Goal: Transaction & Acquisition: Subscribe to service/newsletter

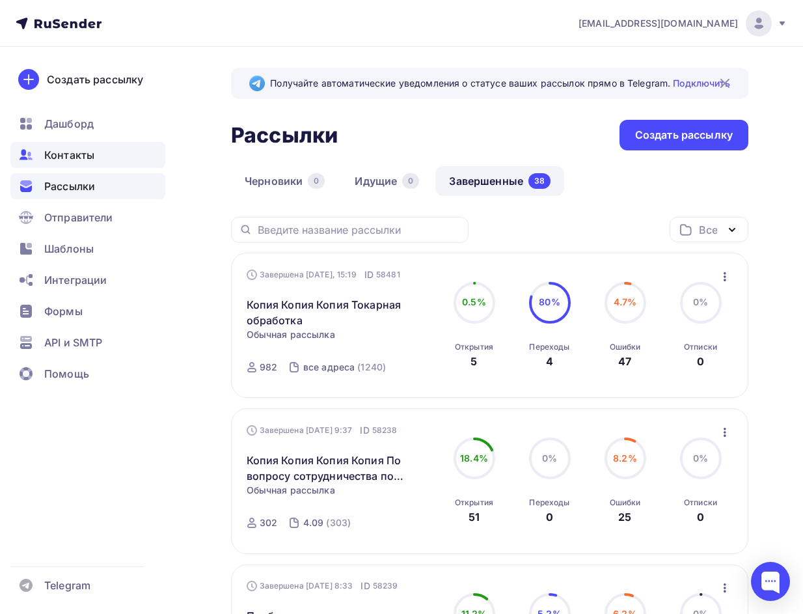
click at [105, 162] on div "Контакты" at bounding box center [87, 155] width 155 height 26
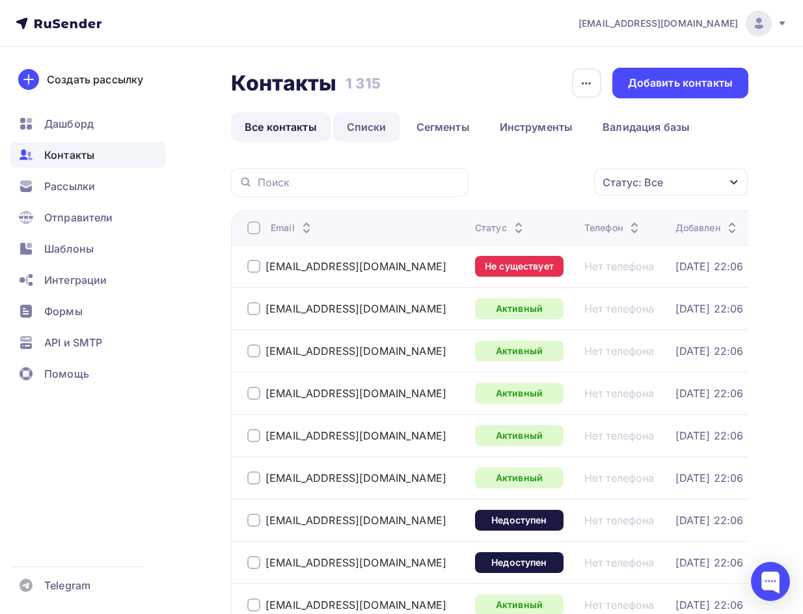
click at [367, 122] on link "Списки" at bounding box center [366, 127] width 67 height 30
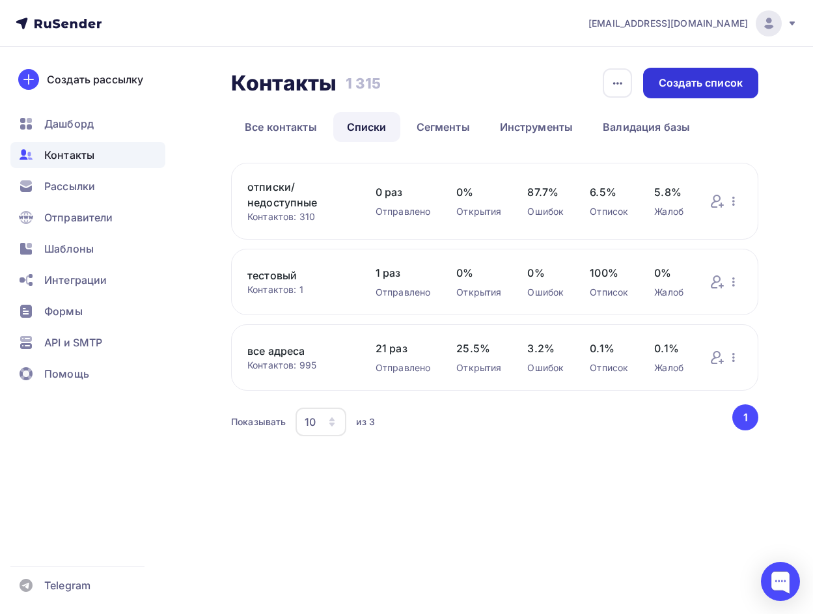
click at [707, 92] on div "Создать список" at bounding box center [700, 83] width 115 height 31
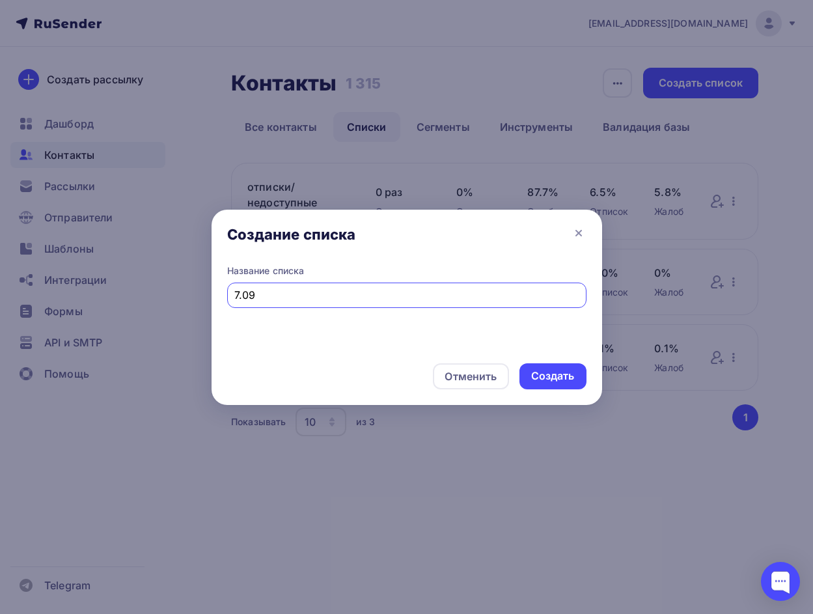
type input "7.09"
click at [558, 370] on div "Создать" at bounding box center [553, 375] width 44 height 15
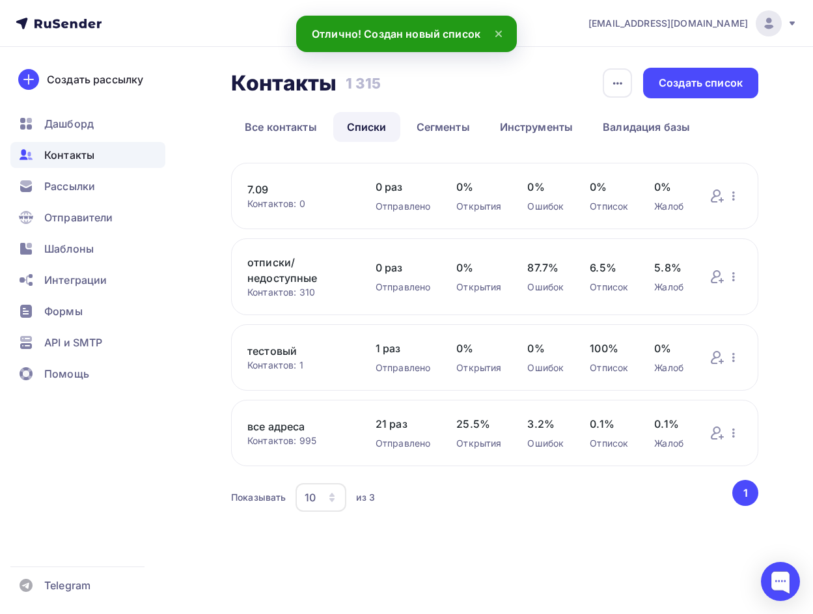
click at [263, 190] on link "7.09" at bounding box center [298, 190] width 102 height 16
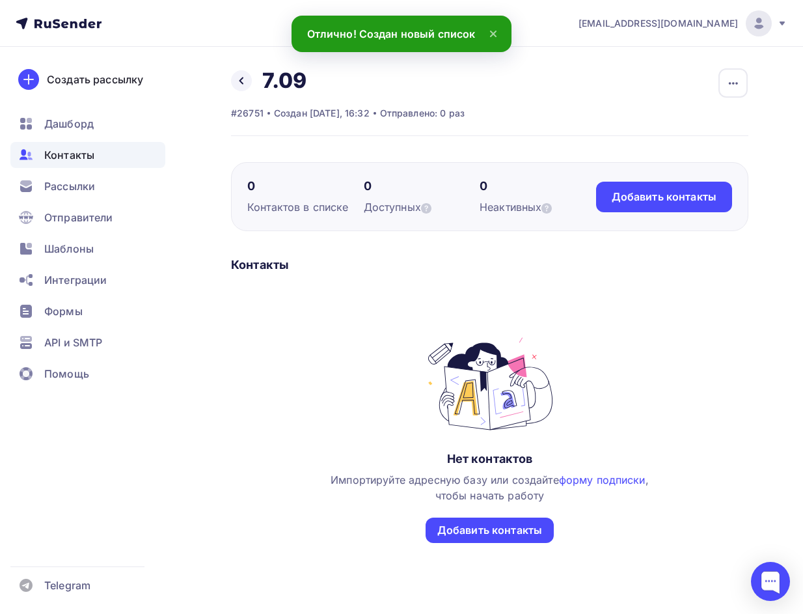
click at [495, 31] on icon at bounding box center [493, 33] width 5 height 5
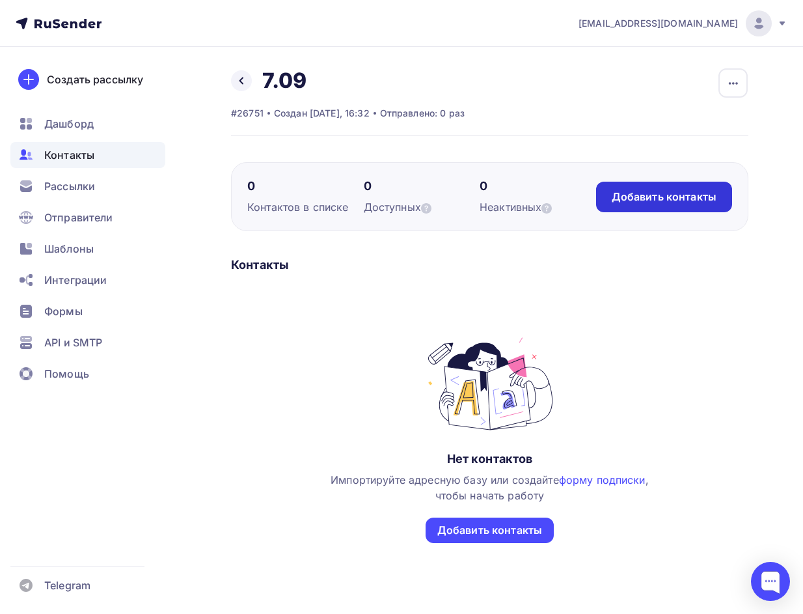
click at [687, 182] on div "Добавить контакты" at bounding box center [664, 197] width 136 height 31
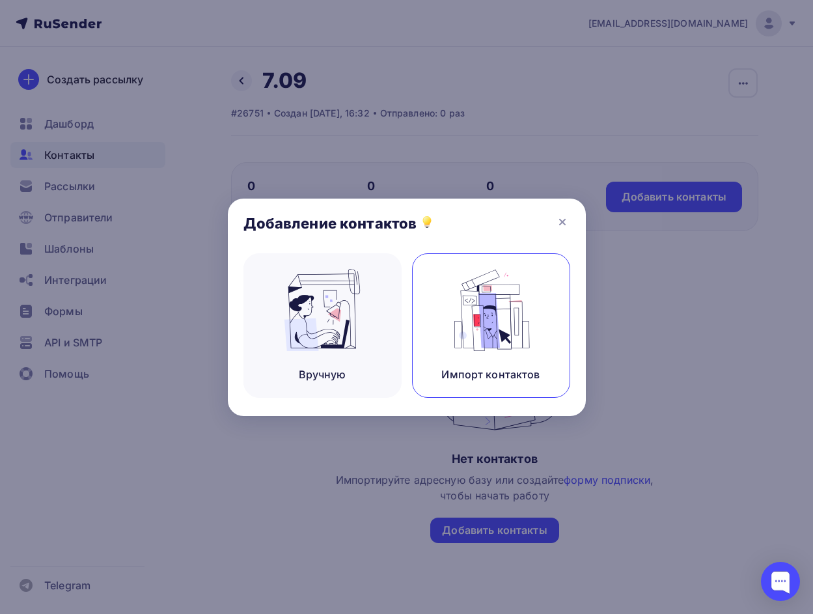
click at [495, 318] on img at bounding box center [490, 310] width 87 height 82
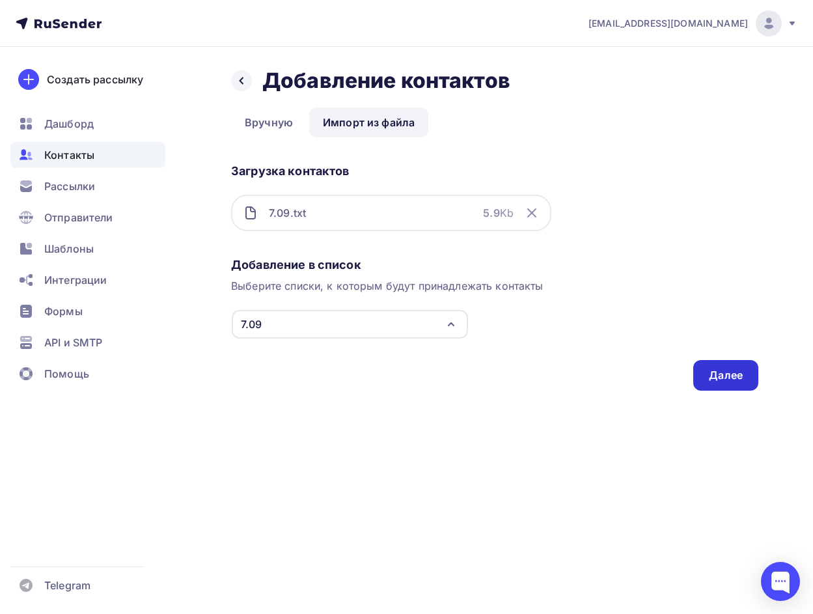
click at [733, 367] on div "Далее" at bounding box center [725, 375] width 65 height 31
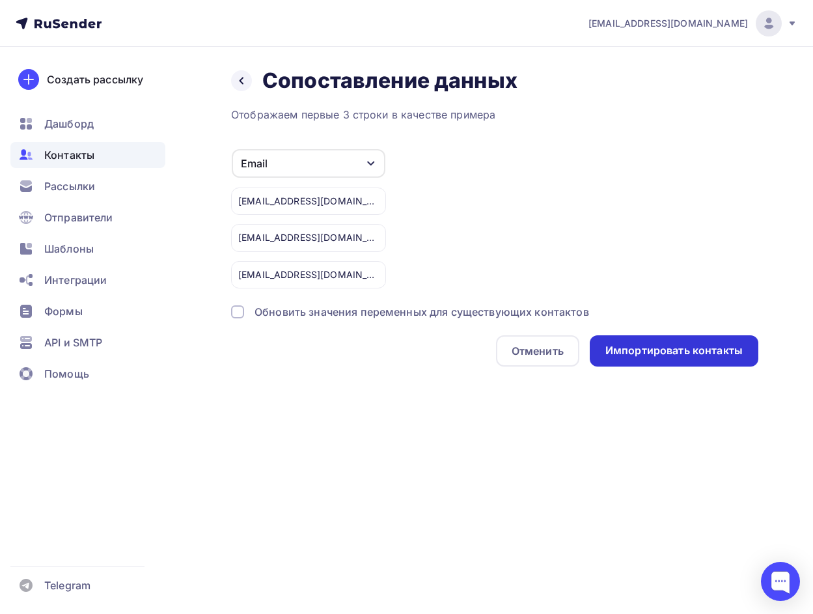
click at [718, 359] on div "Импортировать контакты" at bounding box center [674, 350] width 169 height 31
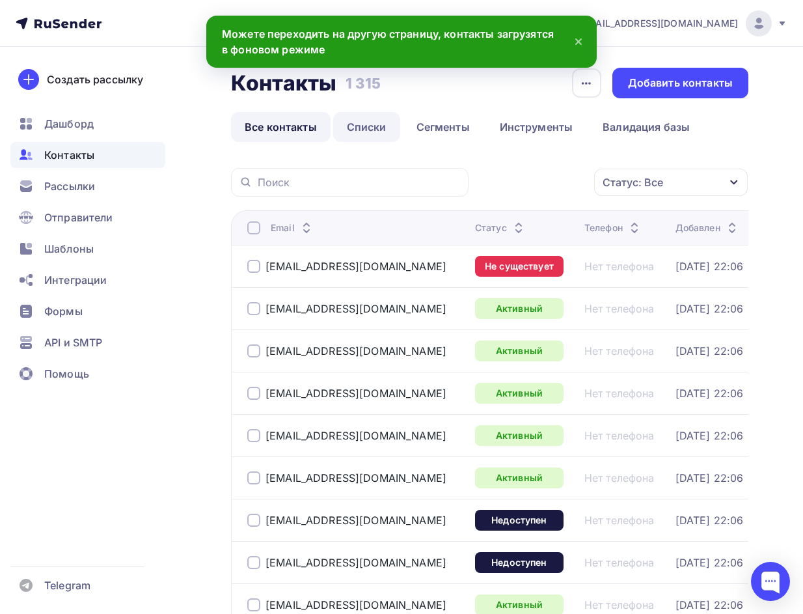
click at [364, 120] on link "Списки" at bounding box center [366, 127] width 67 height 30
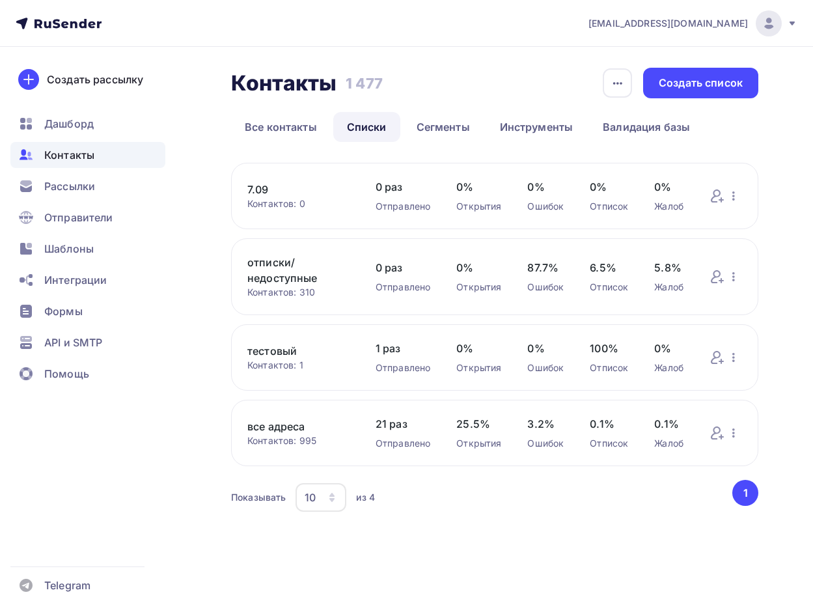
click at [268, 191] on link "7.09" at bounding box center [298, 190] width 102 height 16
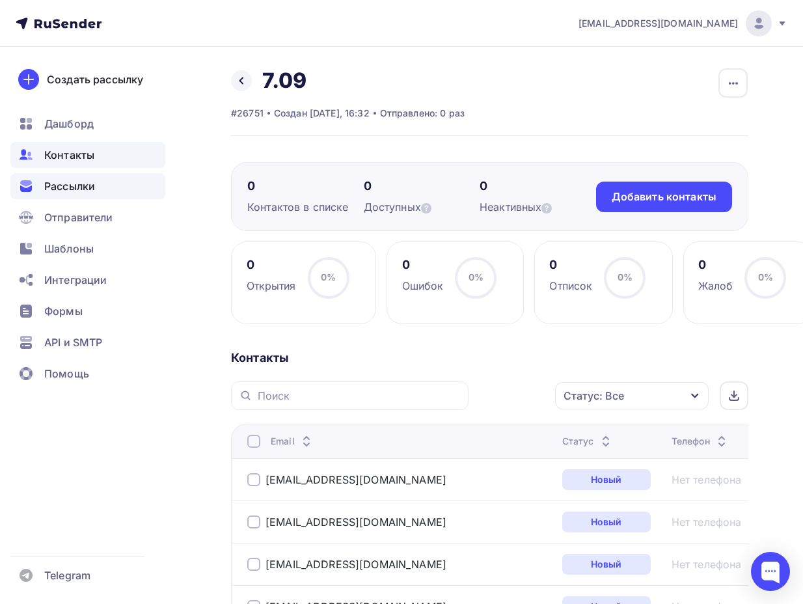
click at [108, 187] on div "Рассылки" at bounding box center [87, 186] width 155 height 26
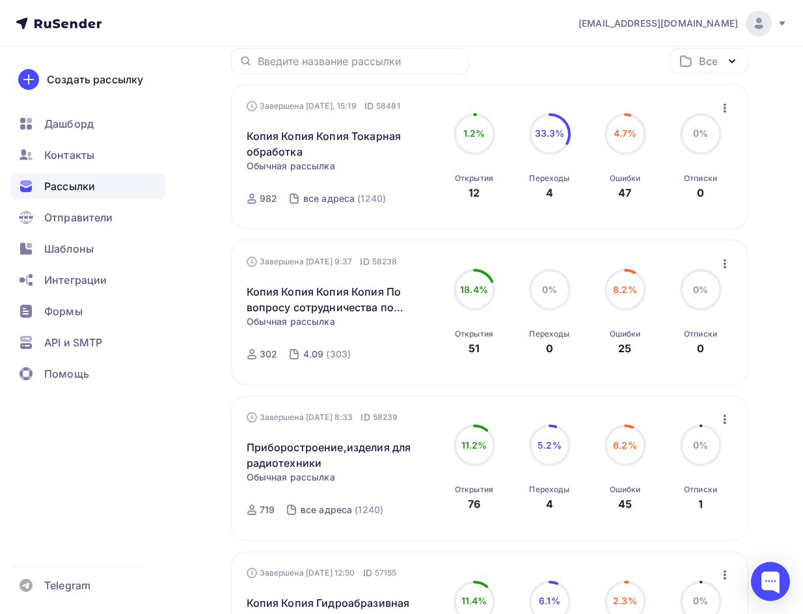
scroll to position [175, 0]
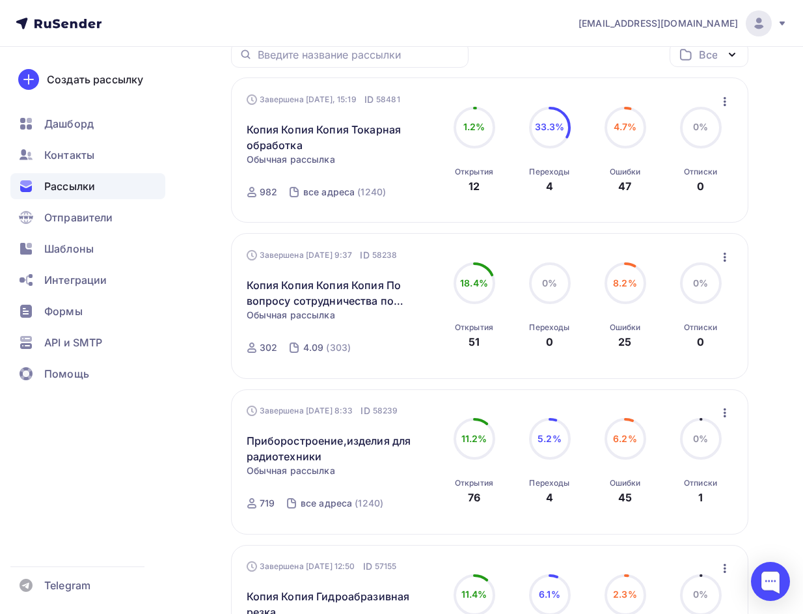
click at [725, 258] on icon "button" at bounding box center [725, 257] width 16 height 16
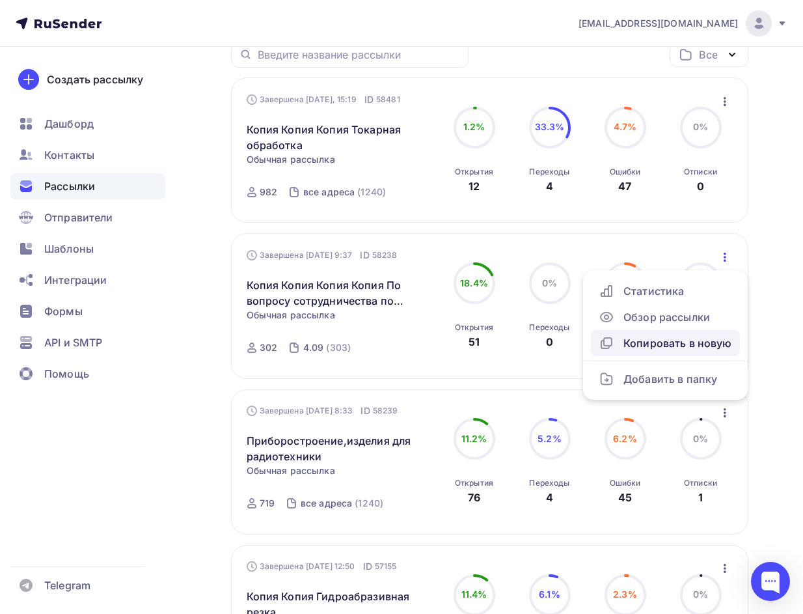
click at [672, 337] on div "Копировать в новую" at bounding box center [665, 343] width 133 height 16
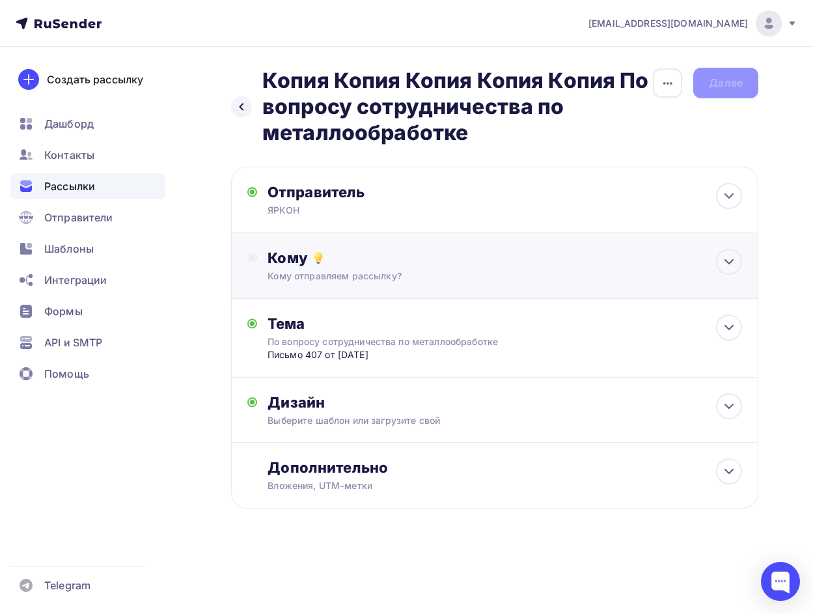
click at [365, 262] on div "Кому" at bounding box center [504, 258] width 474 height 18
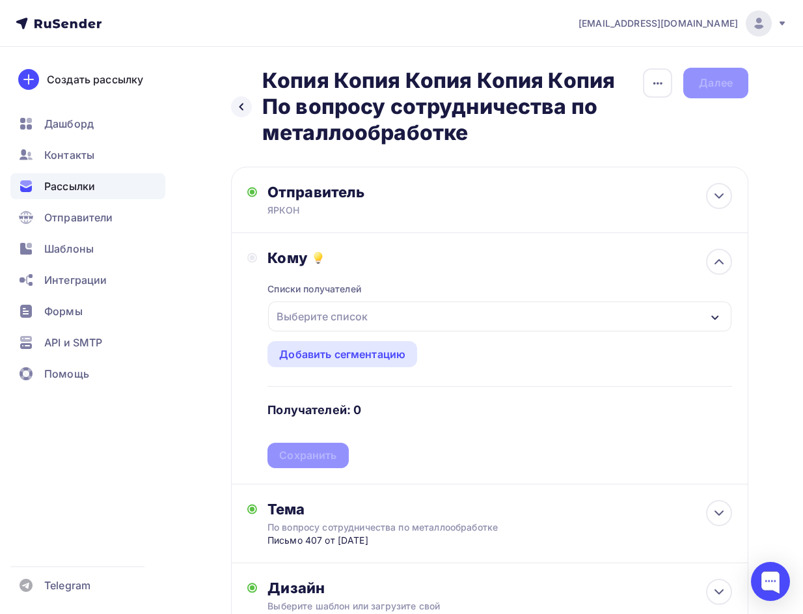
click at [331, 312] on div "Выберите список" at bounding box center [322, 316] width 102 height 23
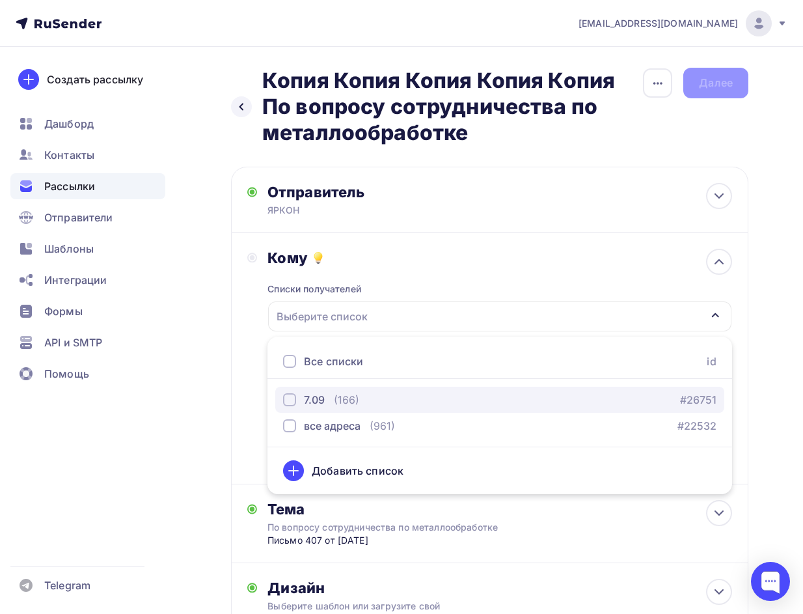
click at [332, 400] on div "7.09 (166)" at bounding box center [321, 400] width 76 height 16
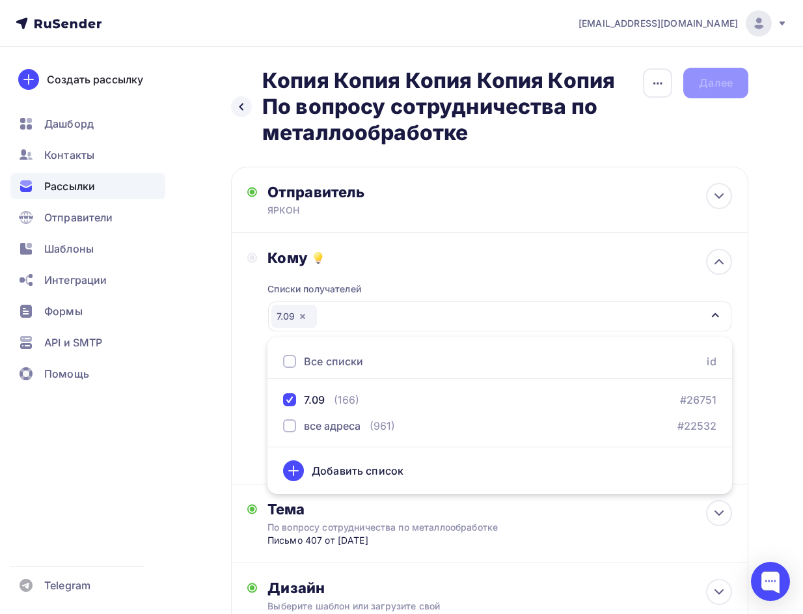
click at [256, 355] on div "Кому Списки получателей 7.09 Все списки id 7.09 (166) #26751 все адреса (961) #…" at bounding box center [489, 358] width 485 height 219
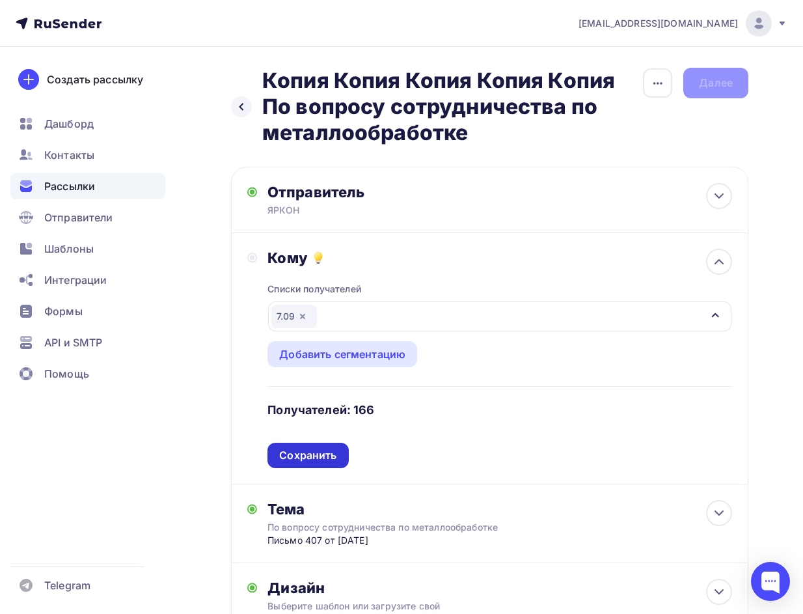
click at [316, 456] on div "Сохранить" at bounding box center [307, 455] width 57 height 15
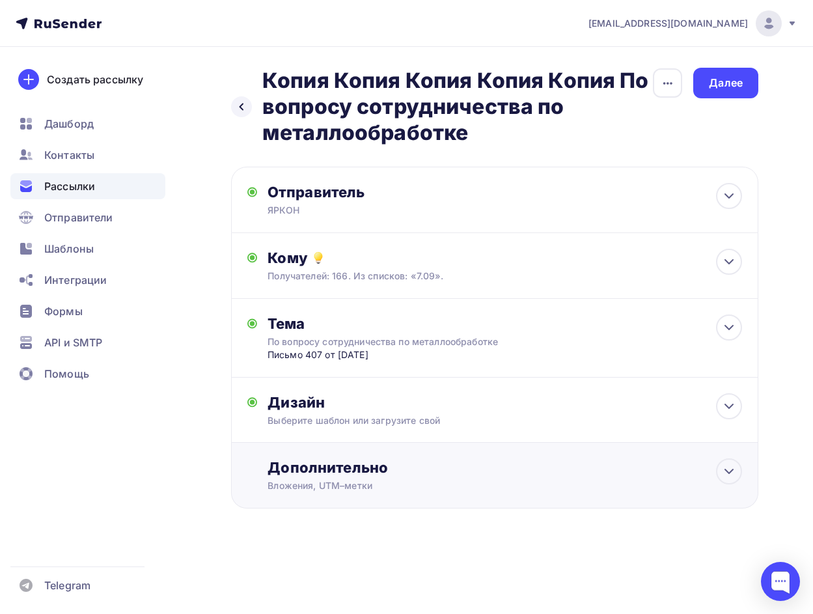
click at [400, 476] on div "Дополнительно" at bounding box center [504, 467] width 474 height 18
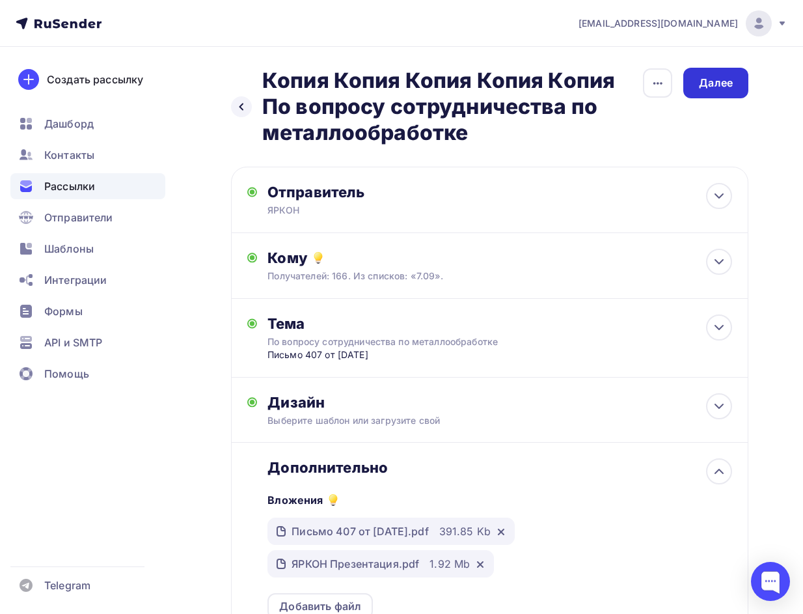
click at [705, 78] on div "Далее" at bounding box center [716, 82] width 34 height 15
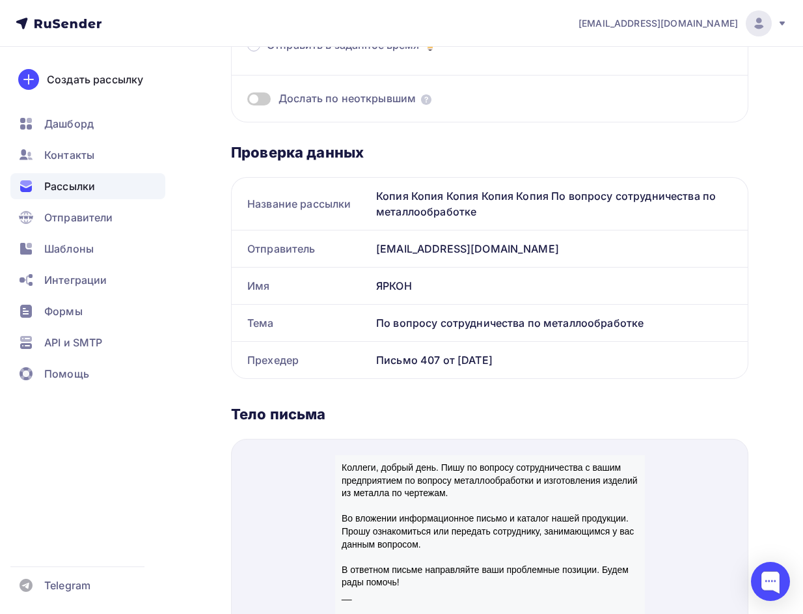
scroll to position [163, 0]
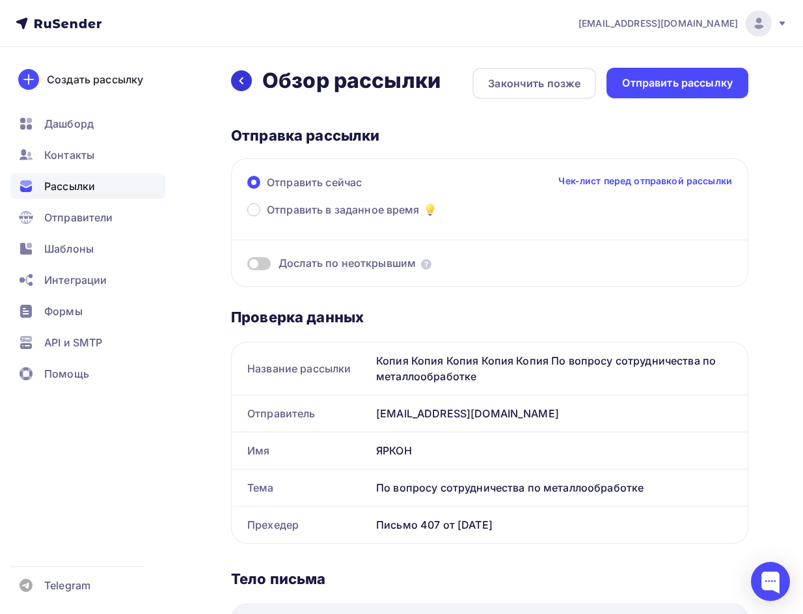
click at [243, 79] on icon at bounding box center [241, 80] width 10 height 10
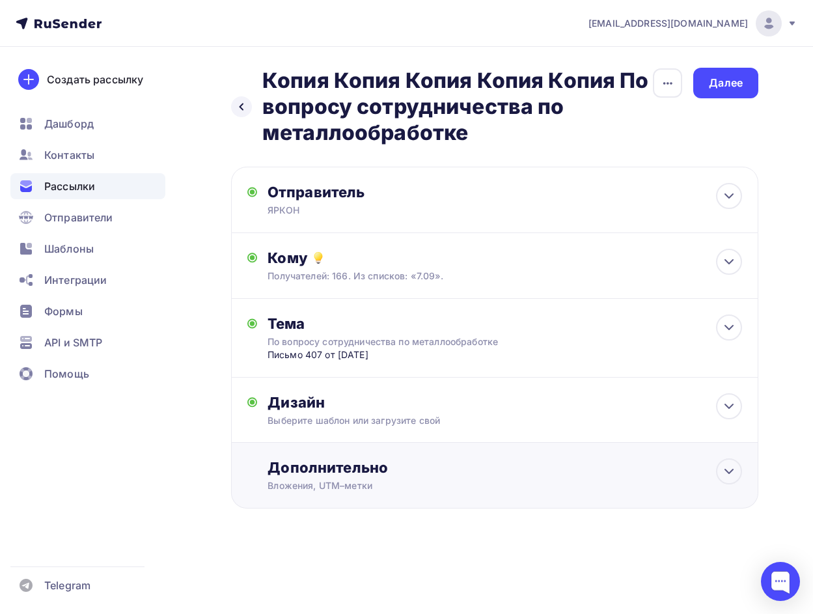
click at [395, 476] on div "Дополнительно" at bounding box center [504, 467] width 474 height 18
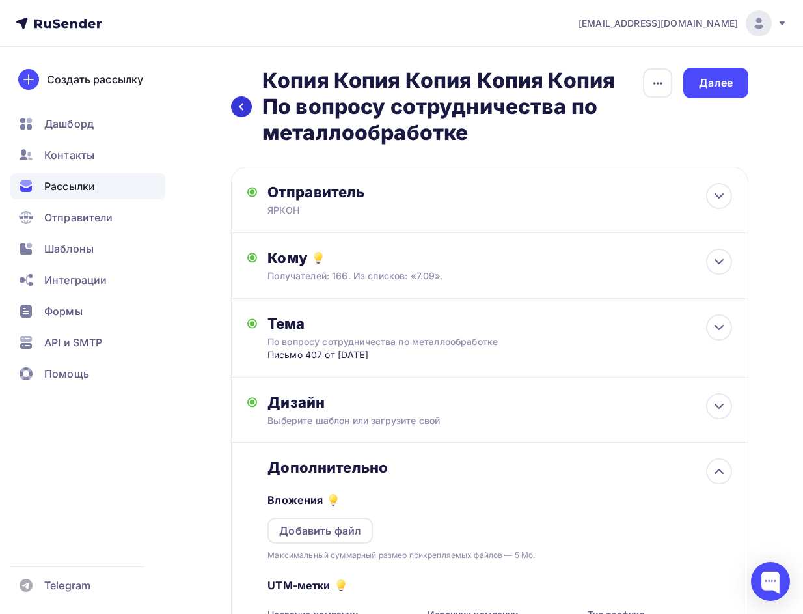
click at [243, 110] on icon at bounding box center [241, 106] width 4 height 7
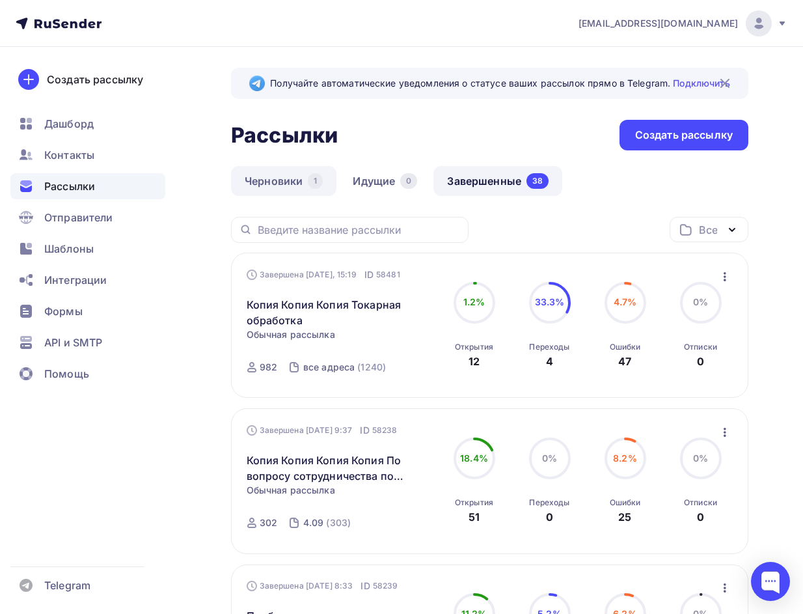
click at [292, 180] on link "Черновики 1" at bounding box center [283, 181] width 105 height 30
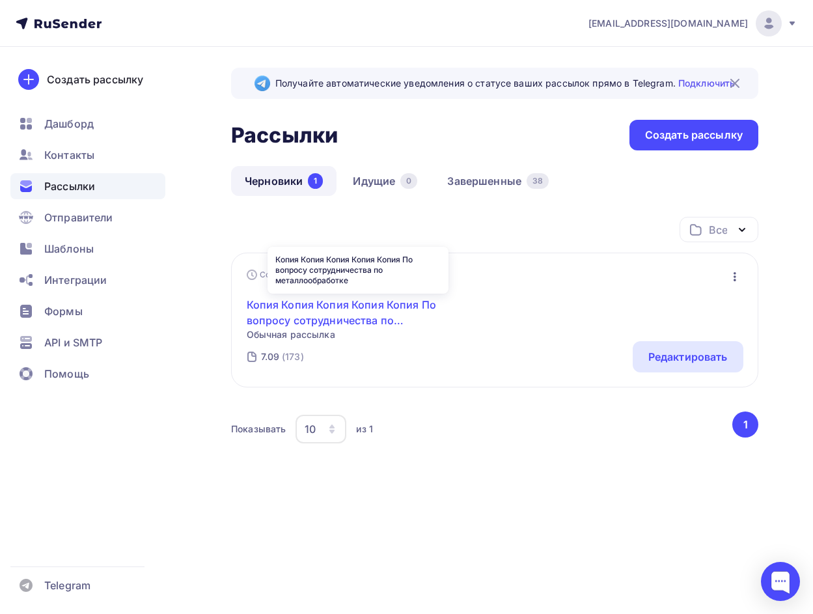
click at [334, 313] on link "Копия Копия Копия Копия Копия По вопросу сотрудничества по металлообработке" at bounding box center [358, 312] width 223 height 31
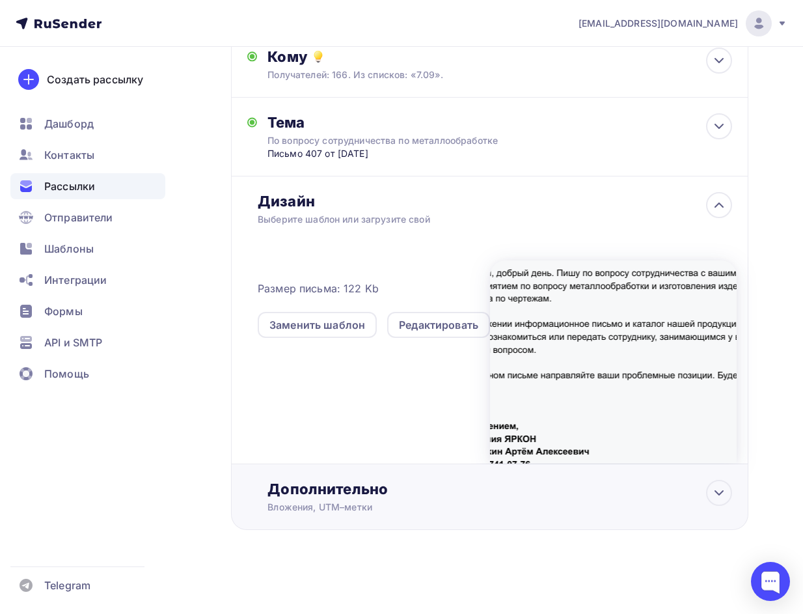
click at [441, 508] on div "Вложения, UTM–метки" at bounding box center [476, 506] width 418 height 13
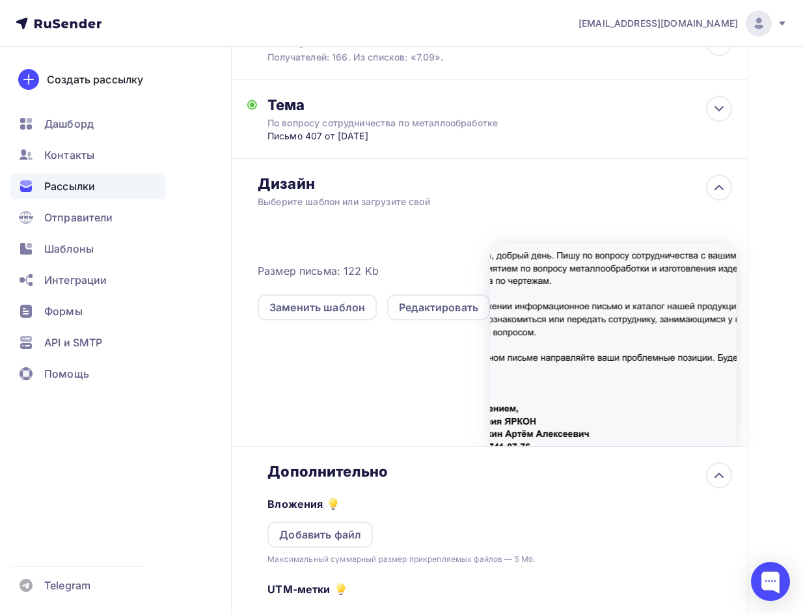
scroll to position [213, 0]
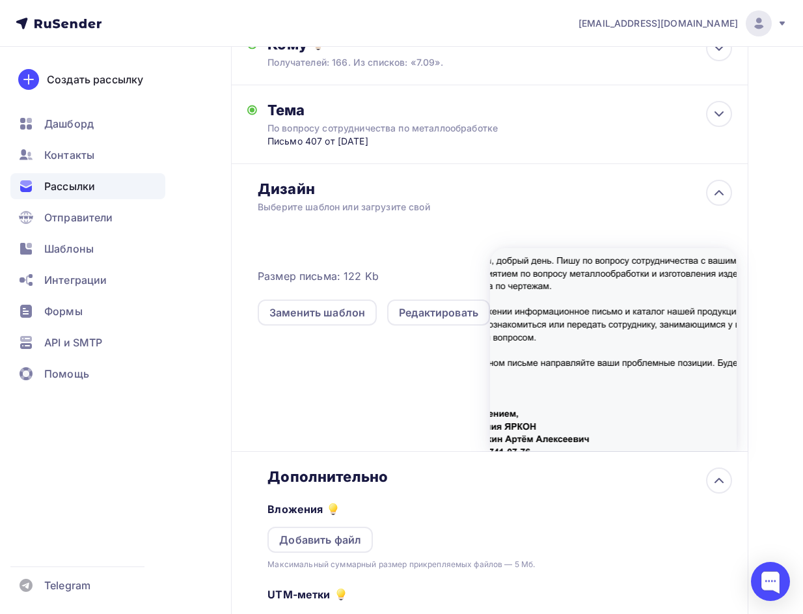
click at [69, 178] on div "Рассылки" at bounding box center [87, 186] width 155 height 26
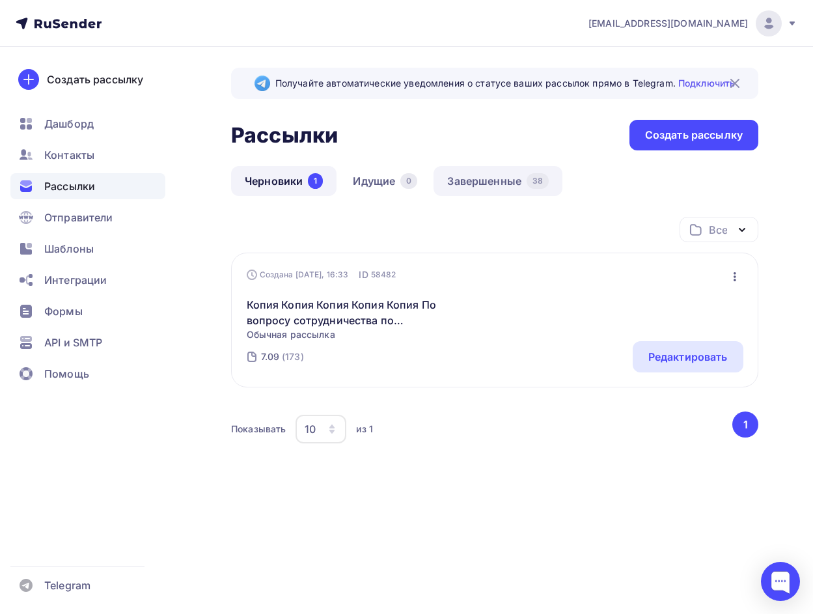
click at [497, 186] on link "Завершенные 38" at bounding box center [497, 181] width 129 height 30
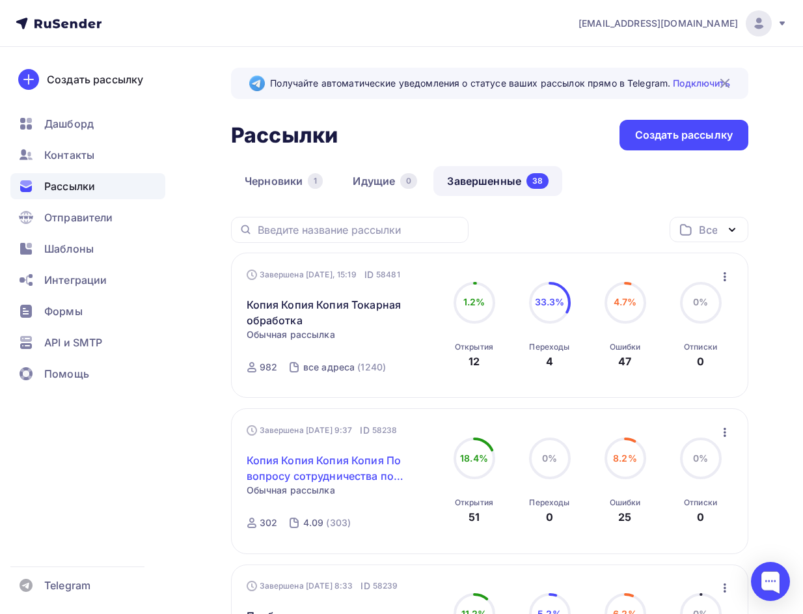
click at [309, 478] on link "Копия Копия Копия Копия По вопросу сотрудничества по металлообработке" at bounding box center [342, 467] width 190 height 31
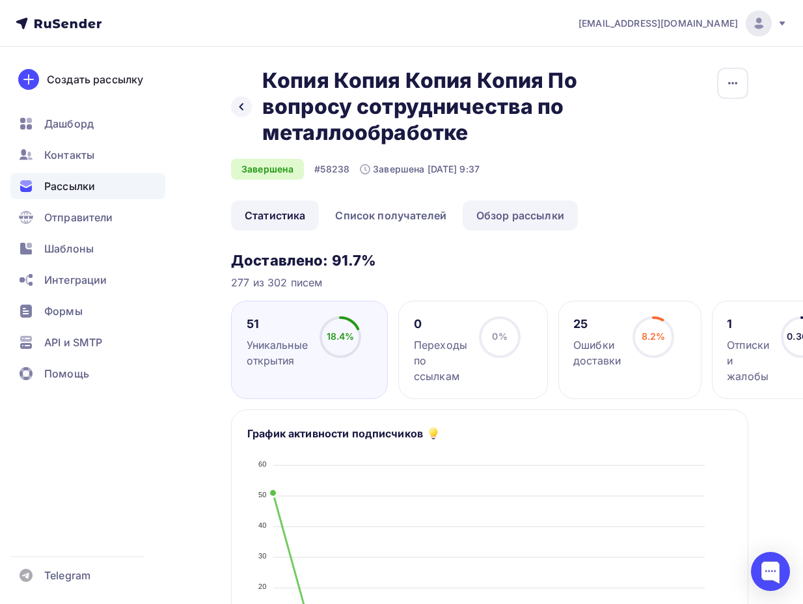
click at [530, 205] on link "Обзор рассылки" at bounding box center [520, 215] width 115 height 30
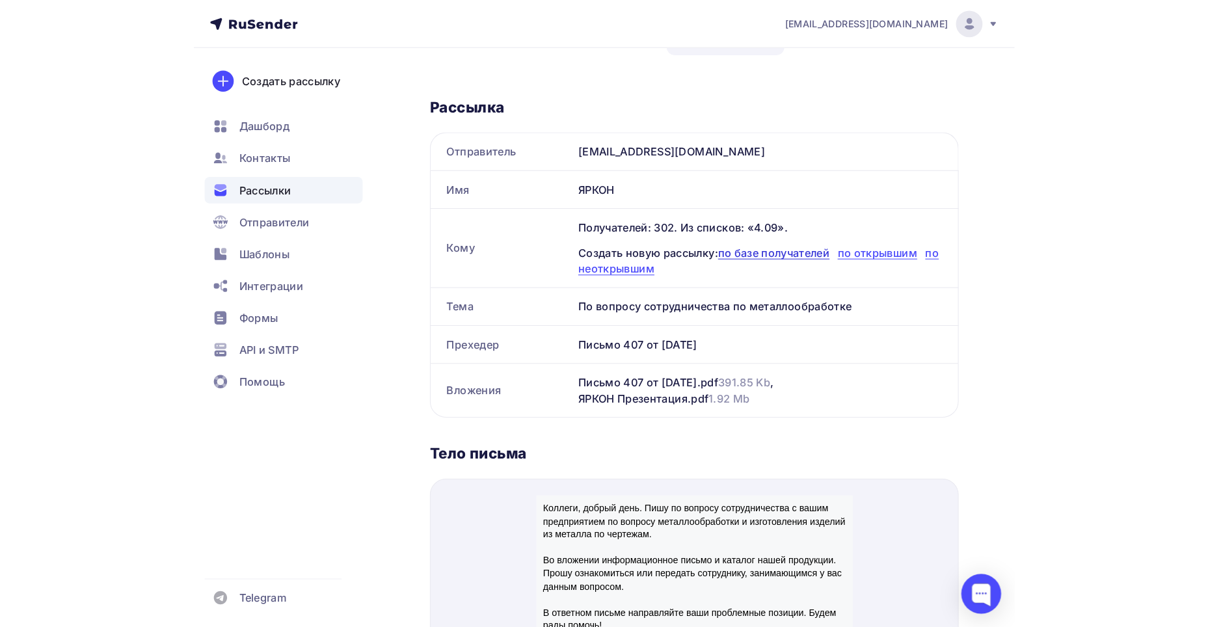
scroll to position [195, 0]
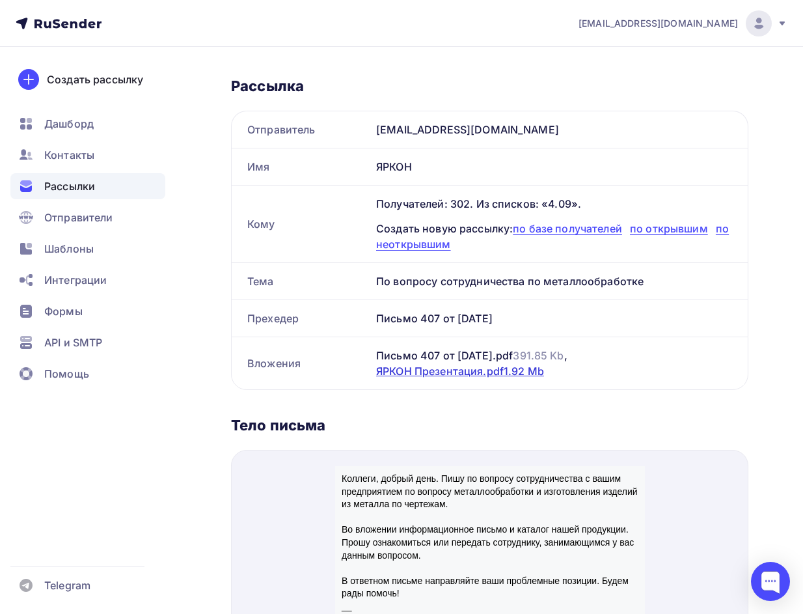
click at [475, 374] on div "ЯРКОН Презентация.pdf 1.92 Mb" at bounding box center [460, 371] width 168 height 16
click at [460, 359] on div "Письмо 407 от 16.05.25.pdf 391.85 Kb ," at bounding box center [471, 355] width 191 height 16
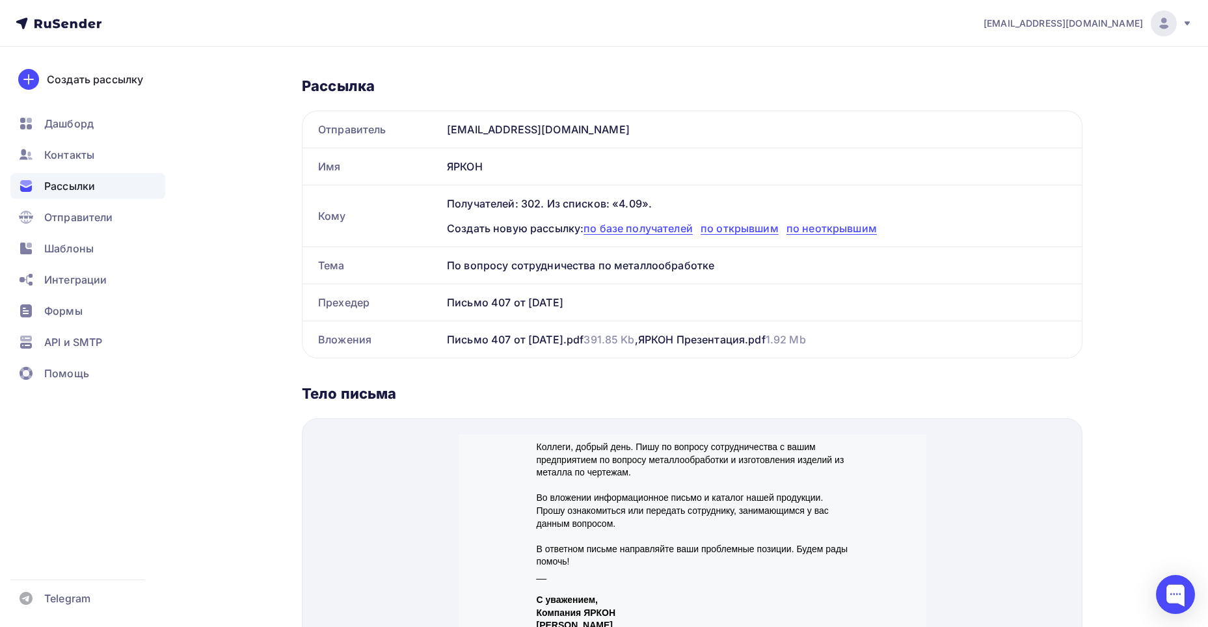
click at [88, 187] on span "Рассылки" at bounding box center [69, 186] width 51 height 16
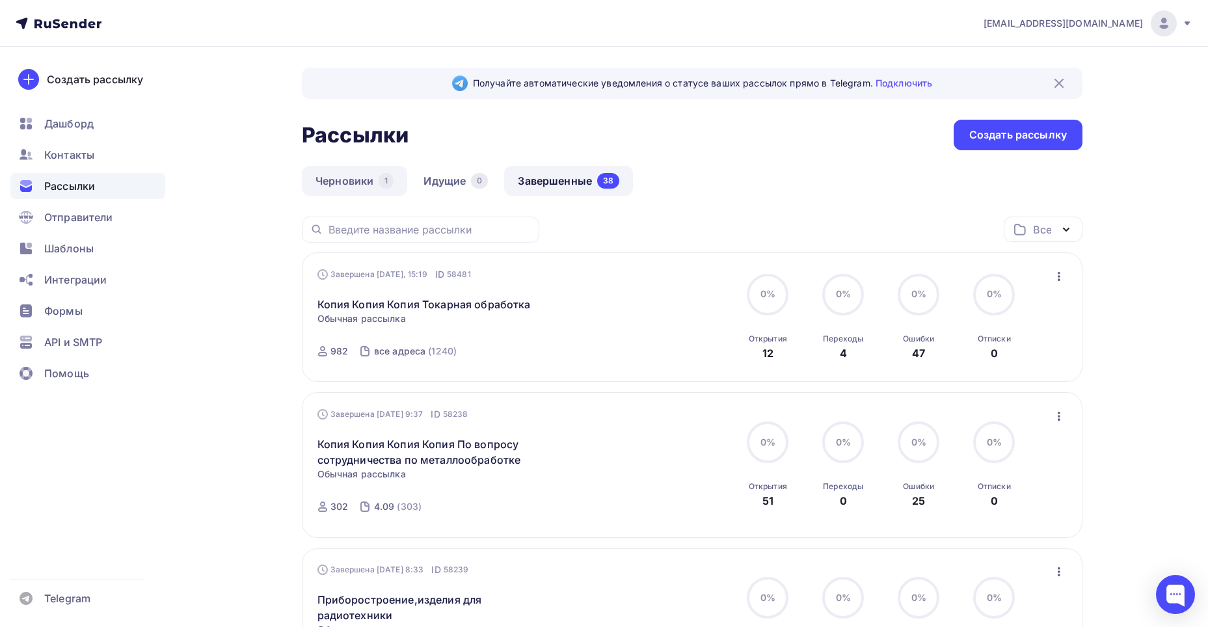
click at [377, 177] on link "Черновики 1" at bounding box center [354, 181] width 105 height 30
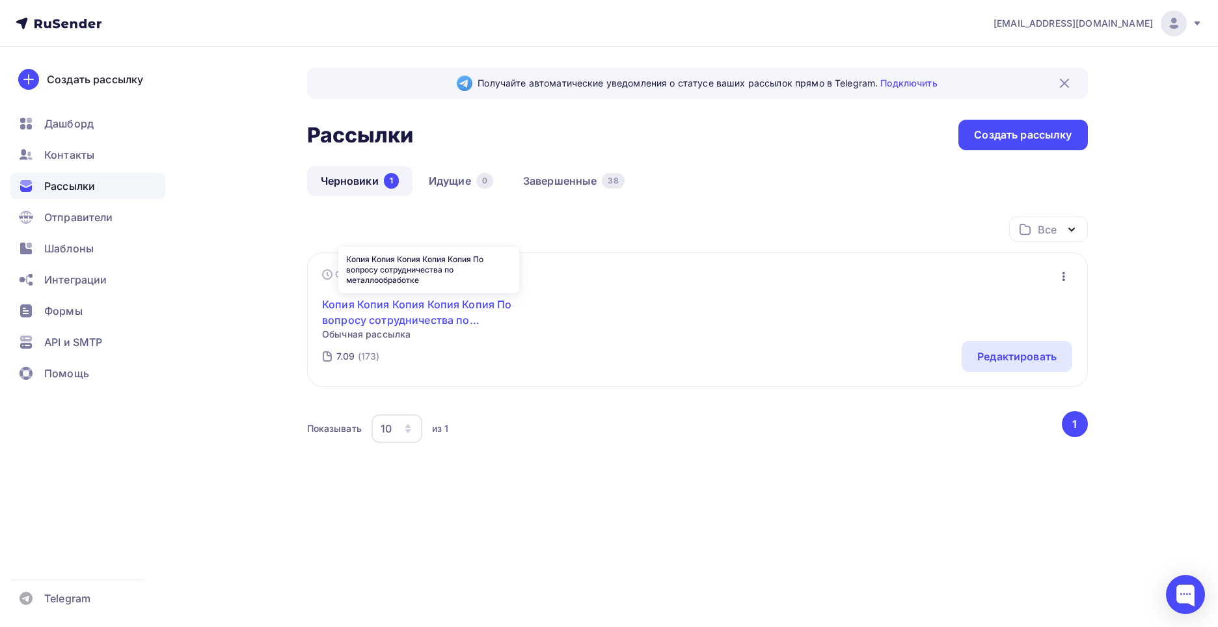
click at [424, 309] on link "Копия Копия Копия Копия Копия По вопросу сотрудничества по металлообработке" at bounding box center [433, 312] width 223 height 31
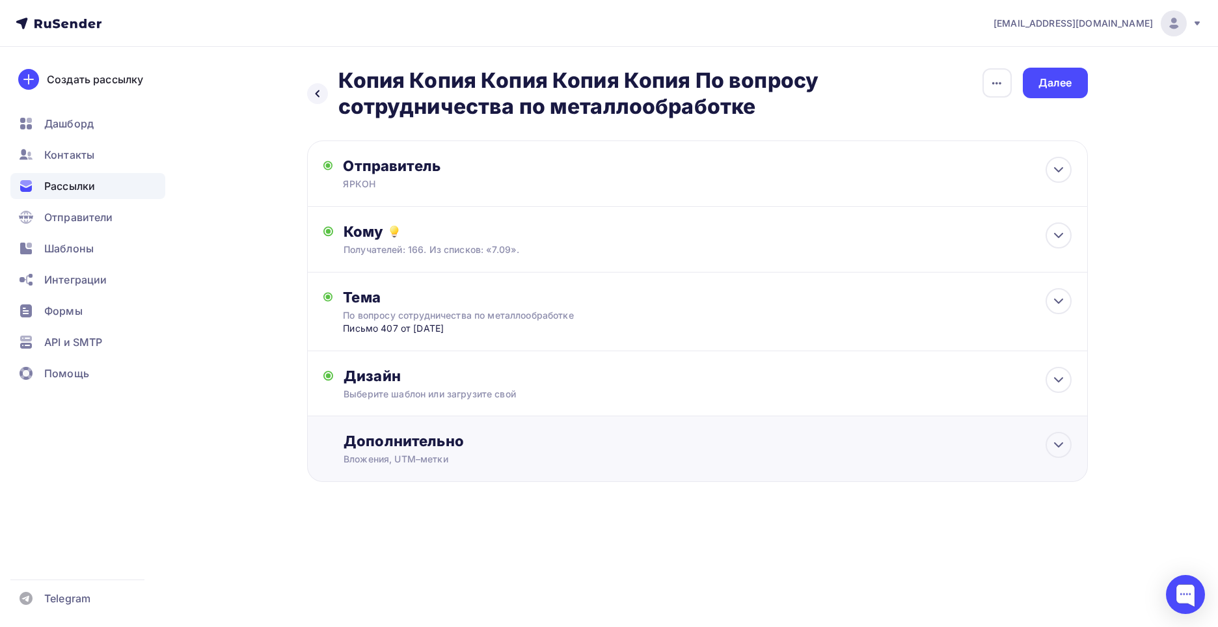
click at [542, 442] on div "Дополнительно Вложения, UTM–метки Вложения Добавить файл Максимальный суммарный…" at bounding box center [697, 449] width 781 height 66
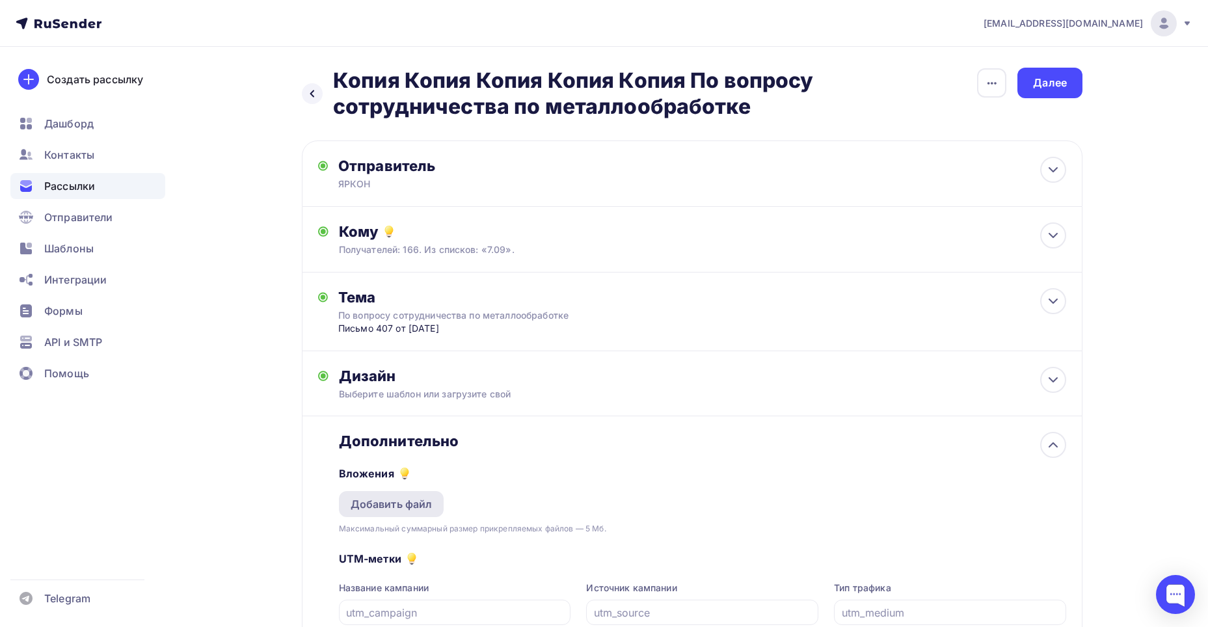
click at [411, 512] on div "Добавить файл" at bounding box center [392, 505] width 82 height 16
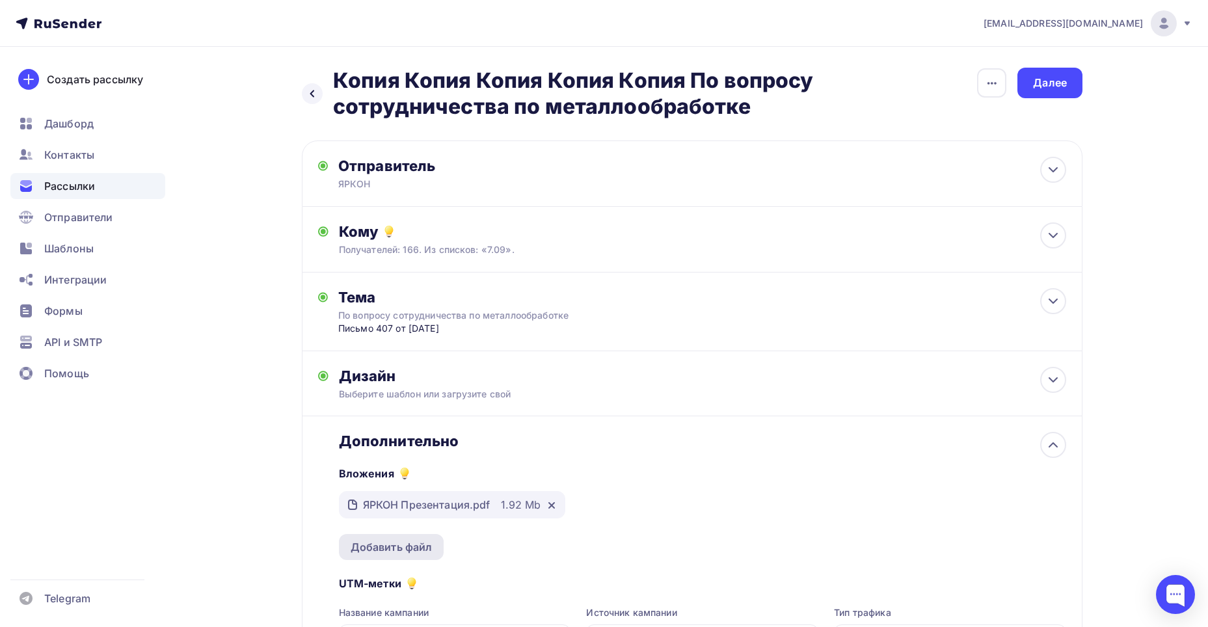
click at [401, 555] on div "Добавить файл" at bounding box center [392, 547] width 82 height 16
click at [812, 81] on div "Далее" at bounding box center [1050, 82] width 34 height 15
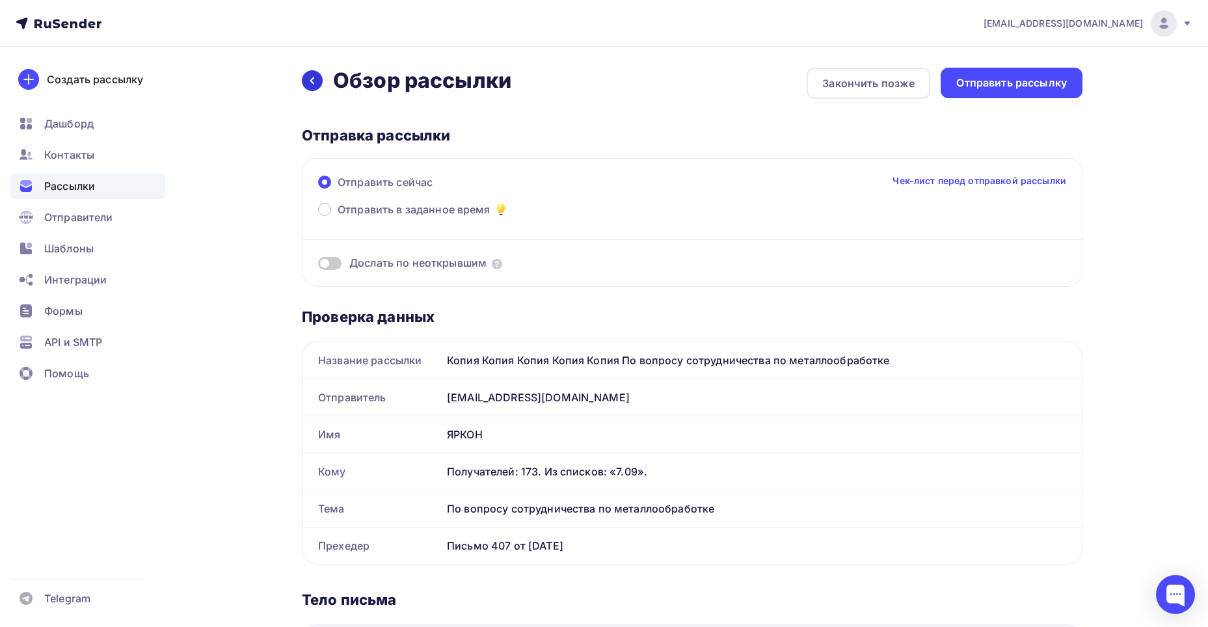
click at [306, 85] on div at bounding box center [312, 80] width 21 height 21
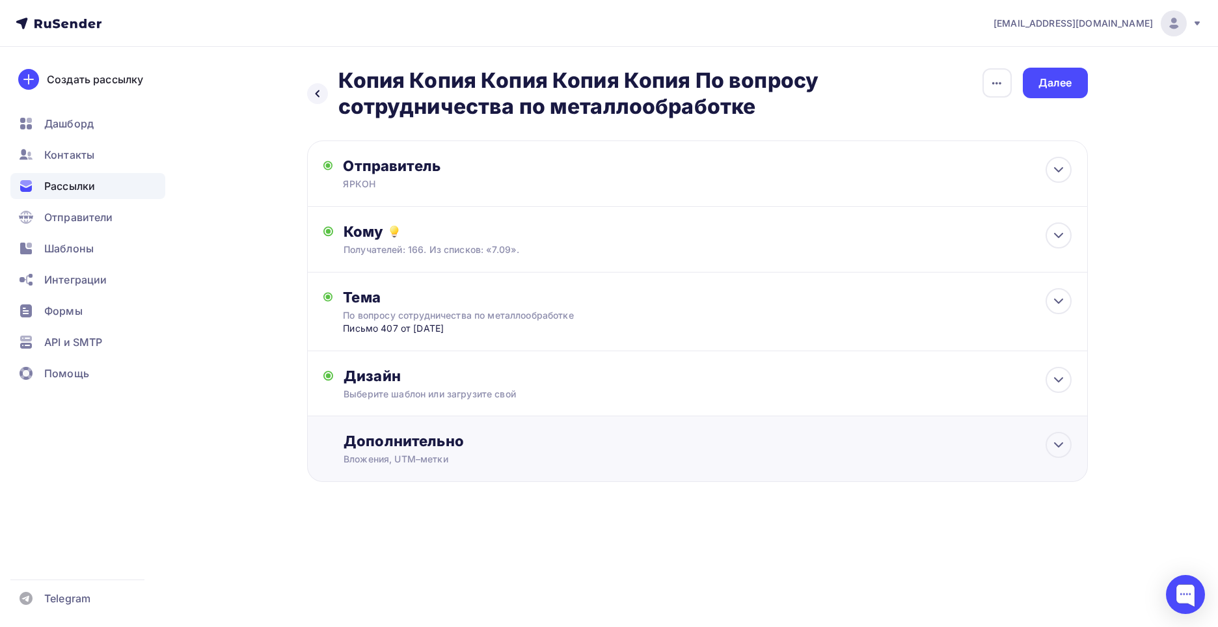
click at [441, 482] on div "Дополнительно Вложения, UTM–метки Вложения Добавить файл Максимальный суммарный…" at bounding box center [697, 449] width 781 height 66
click at [444, 466] on div "Вложения, UTM–метки" at bounding box center [671, 459] width 655 height 13
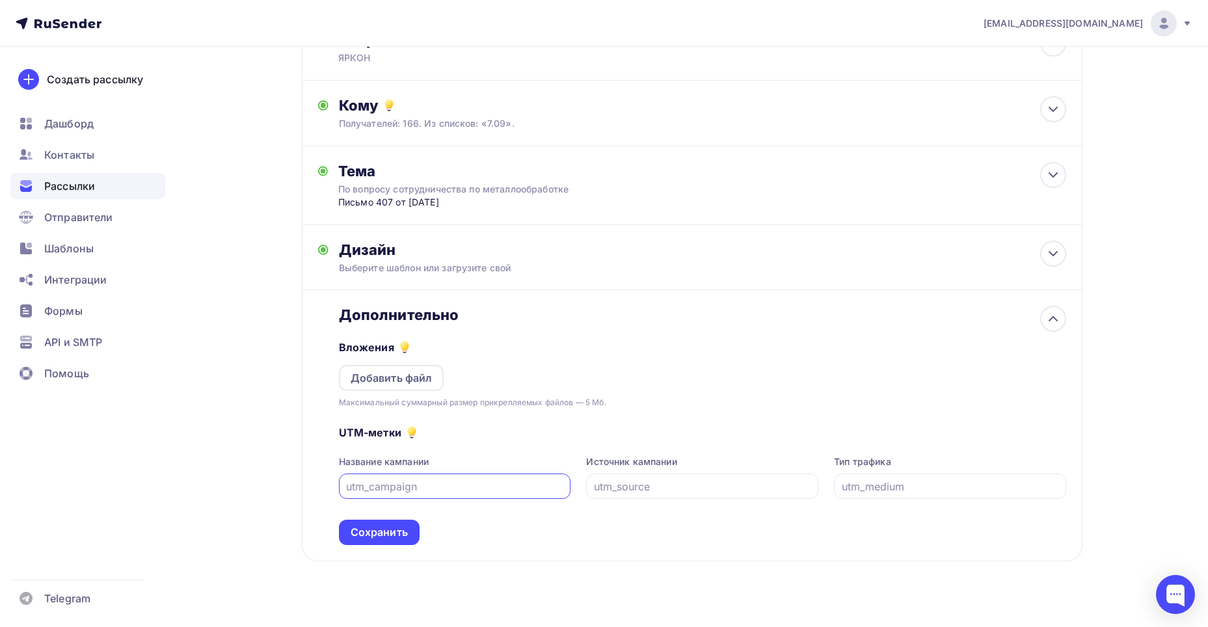
scroll to position [157, 0]
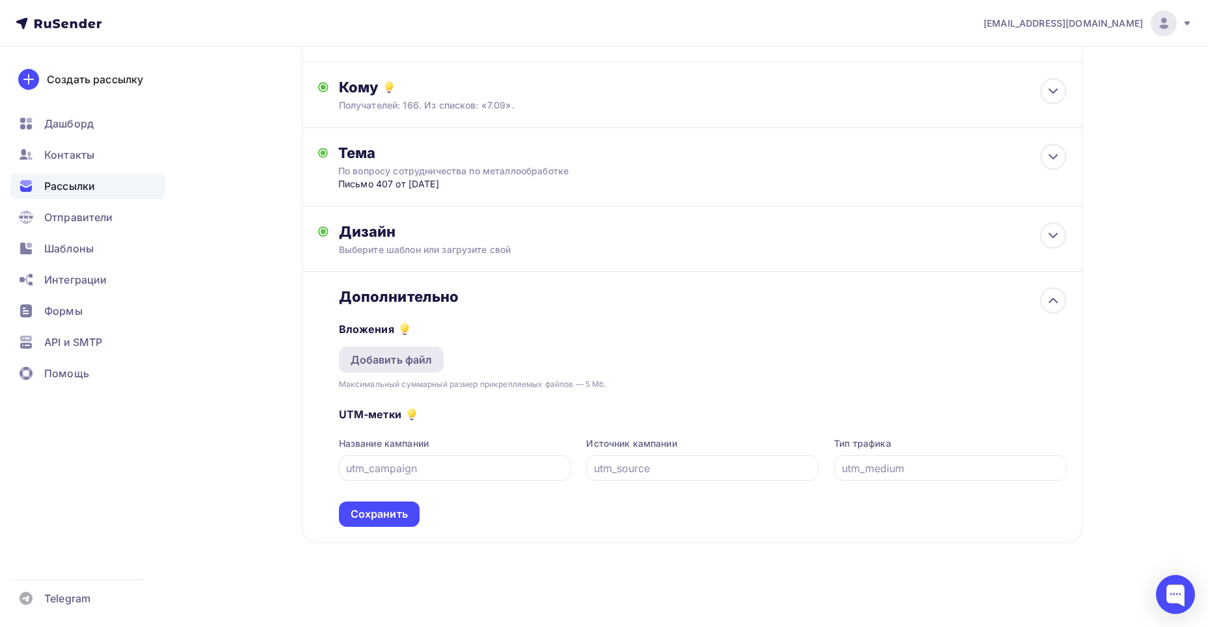
click at [382, 347] on div "Вложения Добавить файл Максимальный суммарный размер прикрепляемых файлов — 5 М…" at bounding box center [703, 348] width 728 height 85
click at [390, 359] on div "Добавить файл" at bounding box center [392, 360] width 82 height 16
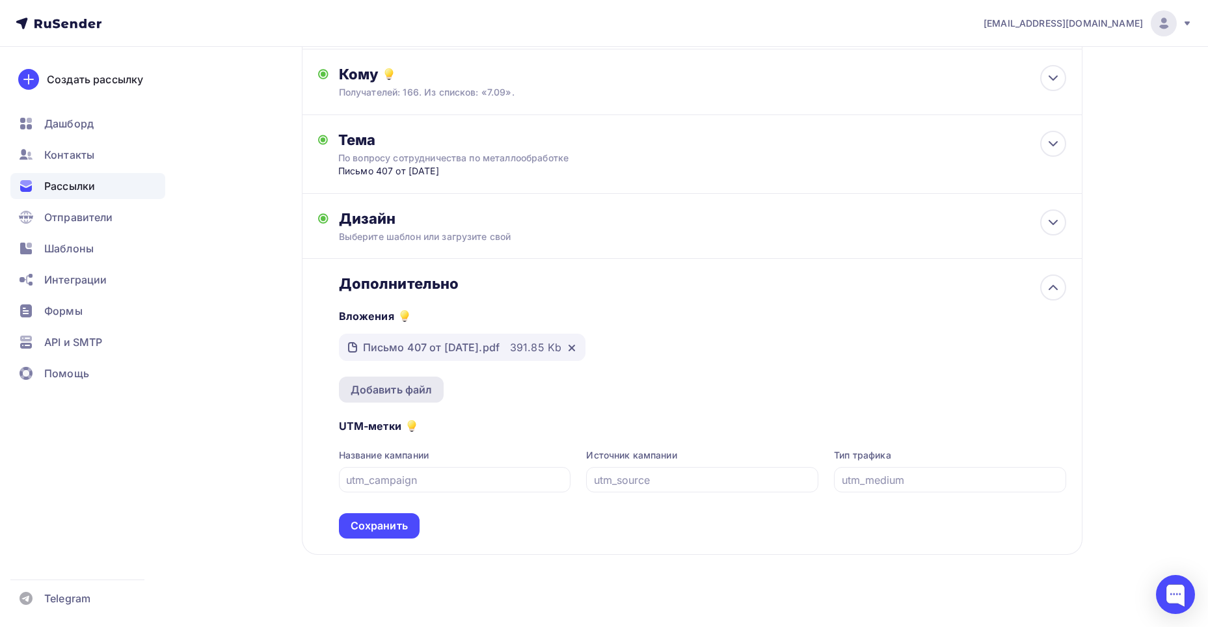
click at [408, 390] on div "Добавить файл" at bounding box center [391, 390] width 105 height 26
click at [379, 534] on div "Сохранить" at bounding box center [379, 526] width 57 height 15
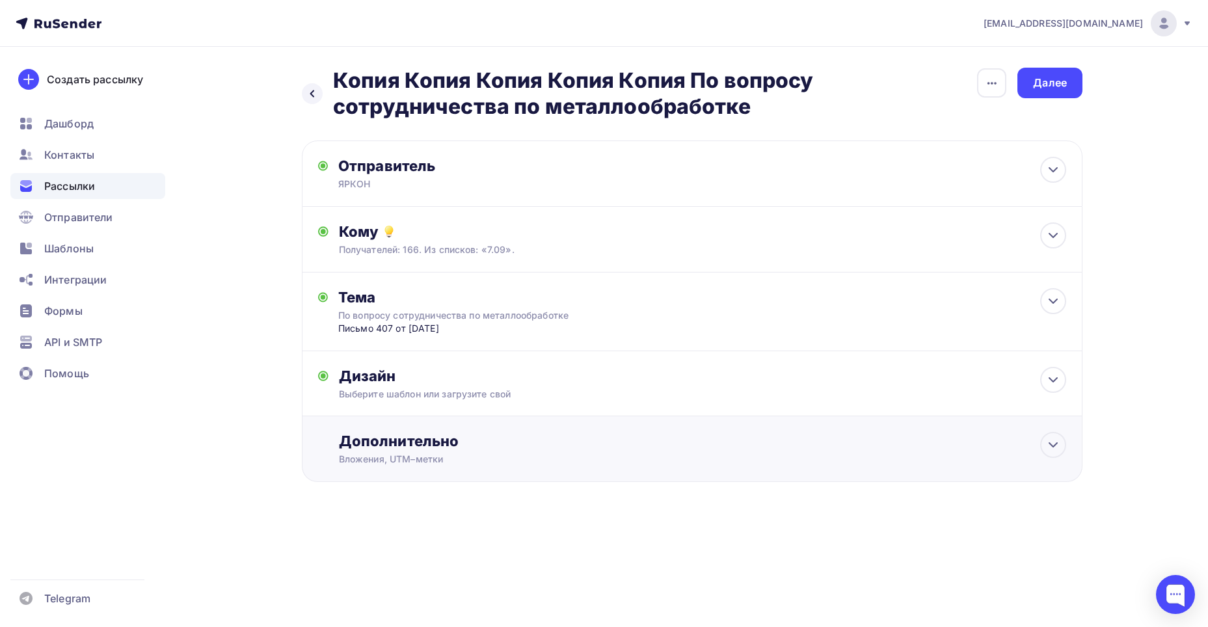
scroll to position [0, 0]
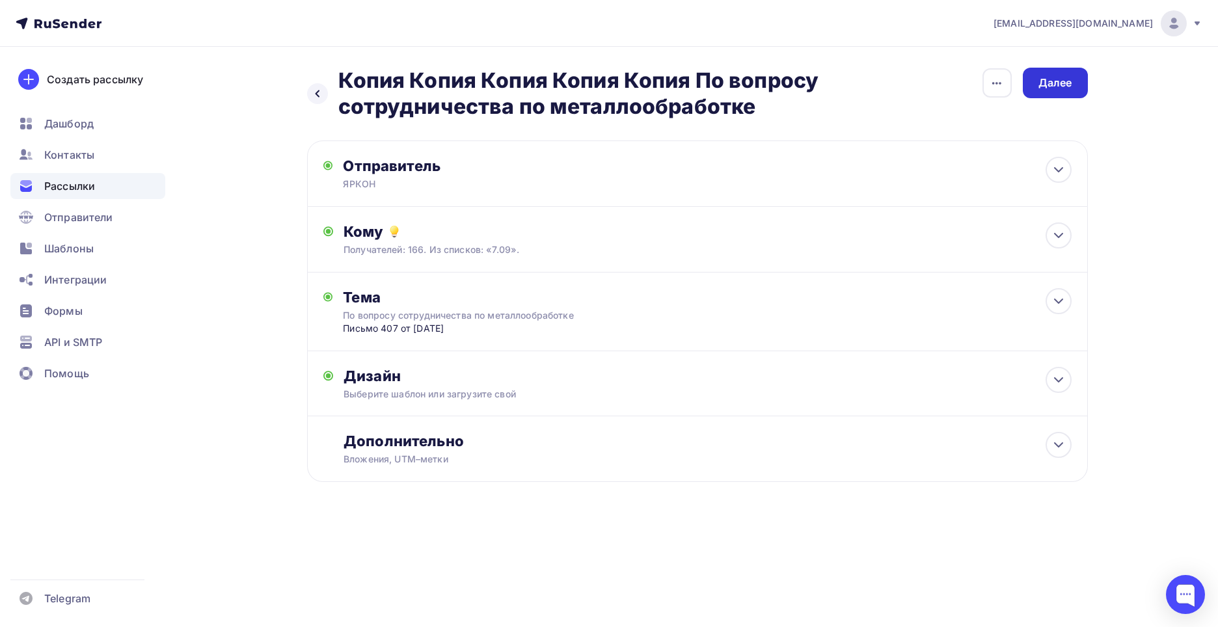
click at [1057, 88] on div "Далее" at bounding box center [1056, 82] width 34 height 15
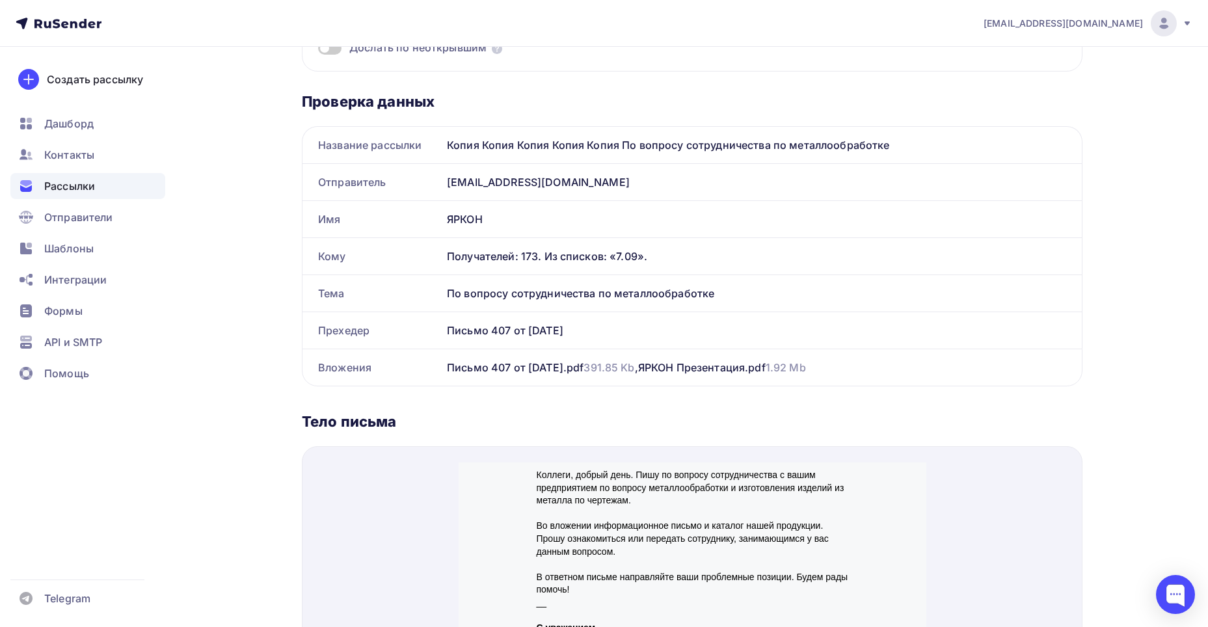
scroll to position [237, 0]
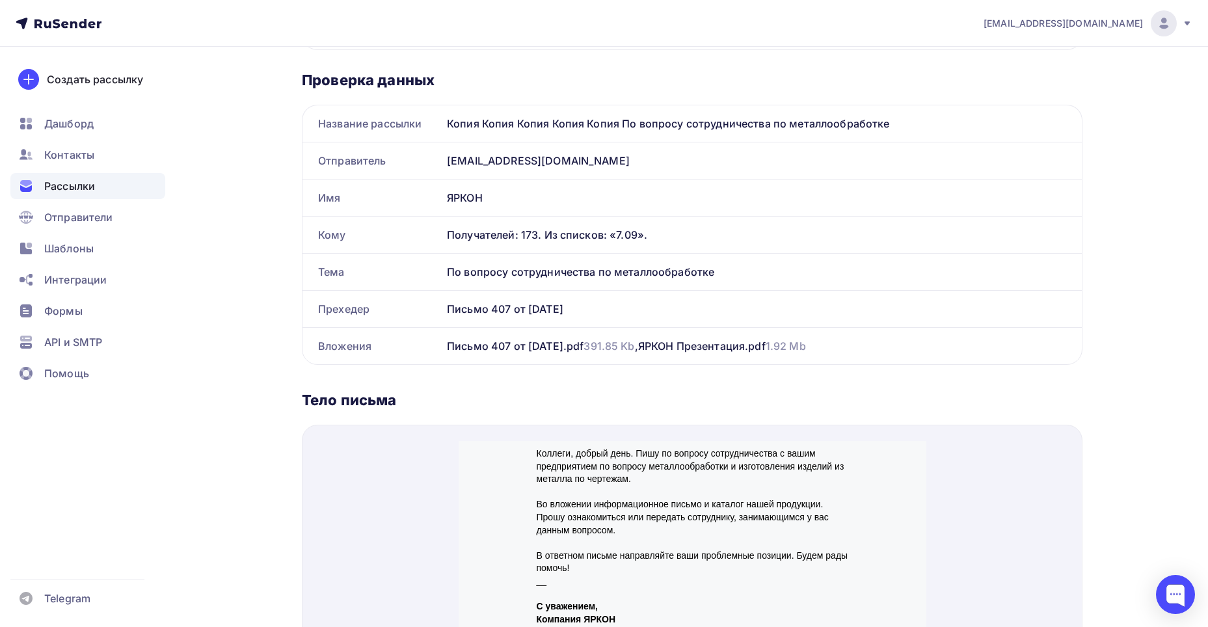
drag, startPoint x: 1199, startPoint y: 264, endPoint x: 1217, endPoint y: 283, distance: 25.8
click at [1208, 282] on html "zakaz1@yarkonmet.ru Аккаунт Тарифы Выйти Создать рассылку Дашборд Контакты Расс…" at bounding box center [604, 76] width 1208 height 627
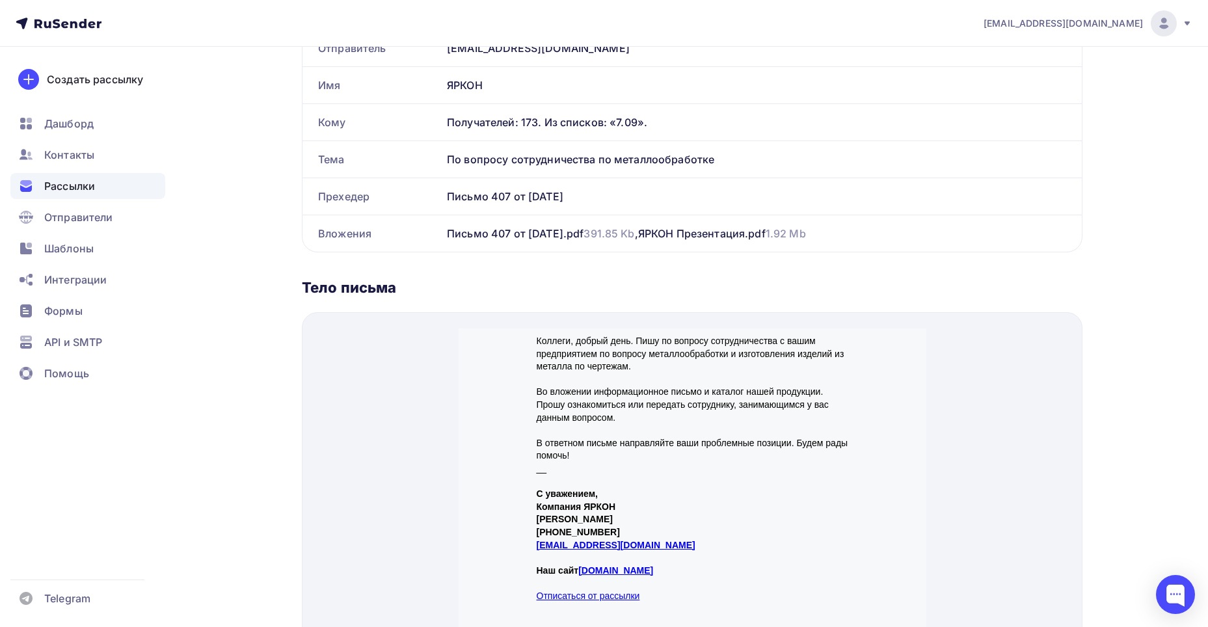
scroll to position [426, 0]
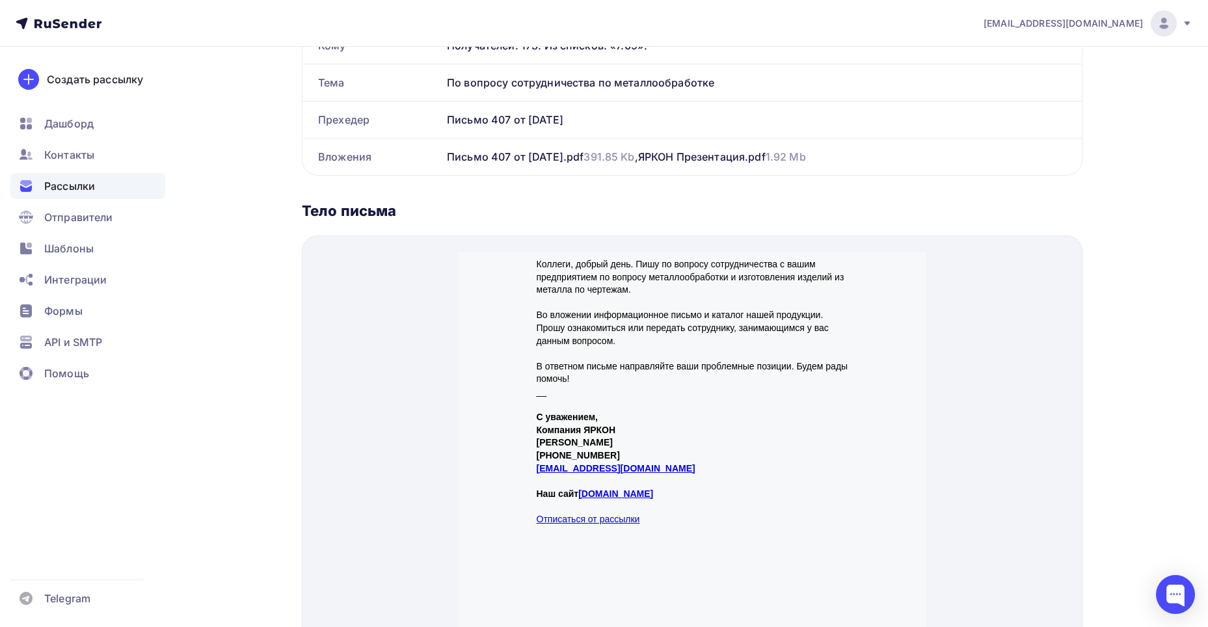
click at [1123, 360] on div "Назад Обзор рассылки Обзор рассылки Закончить позже Отправить рассылку Отправка…" at bounding box center [604, 221] width 1067 height 1201
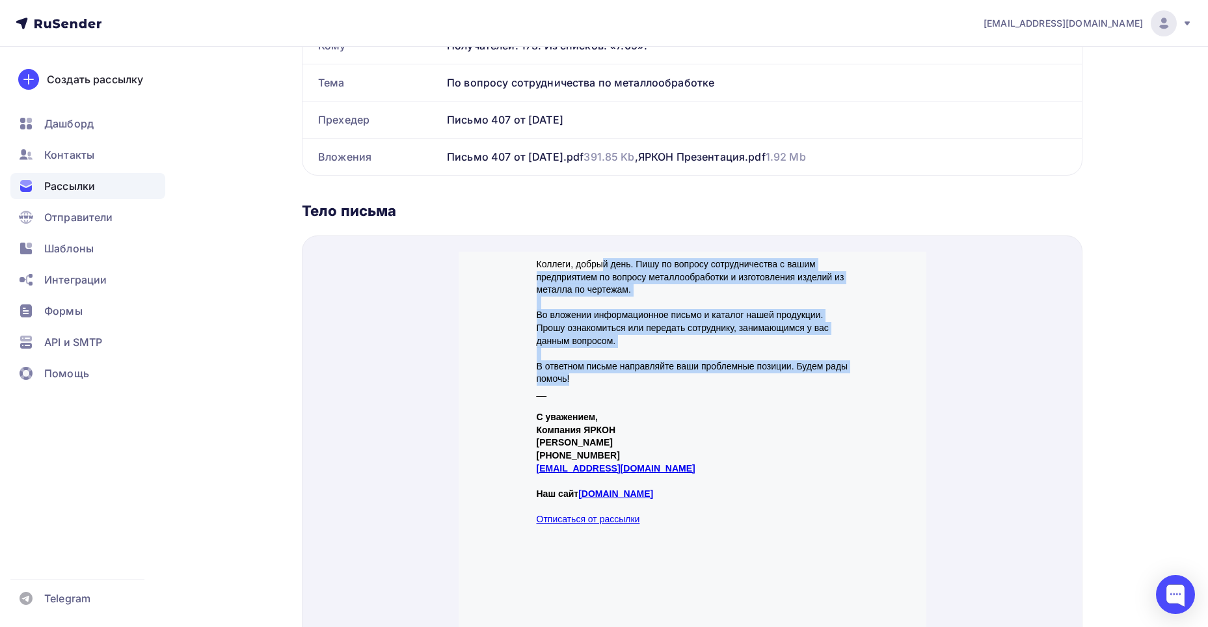
drag, startPoint x: 599, startPoint y: 241, endPoint x: 802, endPoint y: 358, distance: 234.1
click at [802, 358] on td "Коллеги, добрый день. Пишу по вопросу сотрудничества с вашим предприятием по во…" at bounding box center [692, 363] width 325 height 255
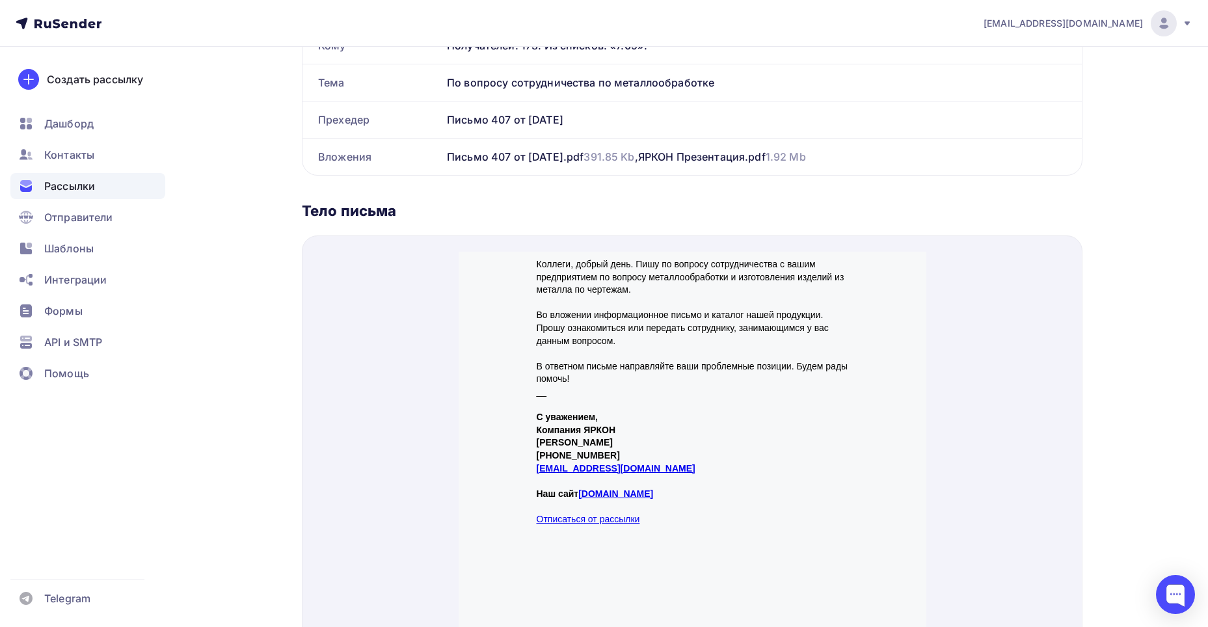
click at [815, 390] on p "С уважением, Компания ЯРКОН Савушкин Артём Алексеевич +7-986-741-07-76 zakaz1@y…" at bounding box center [692, 434] width 312 height 102
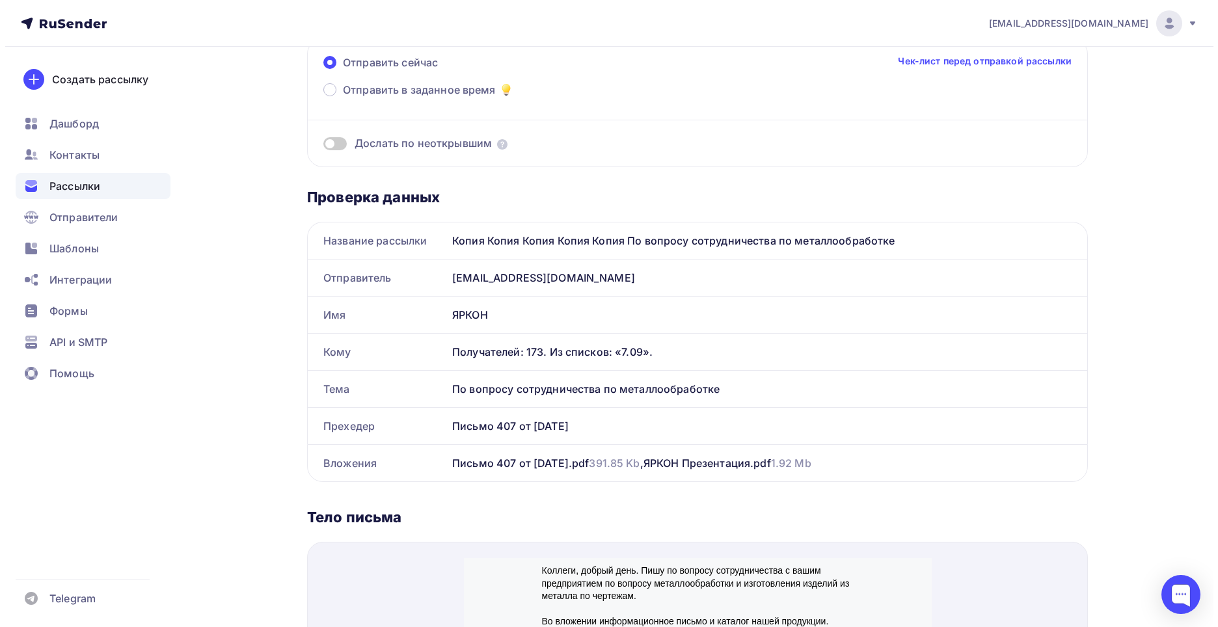
scroll to position [0, 0]
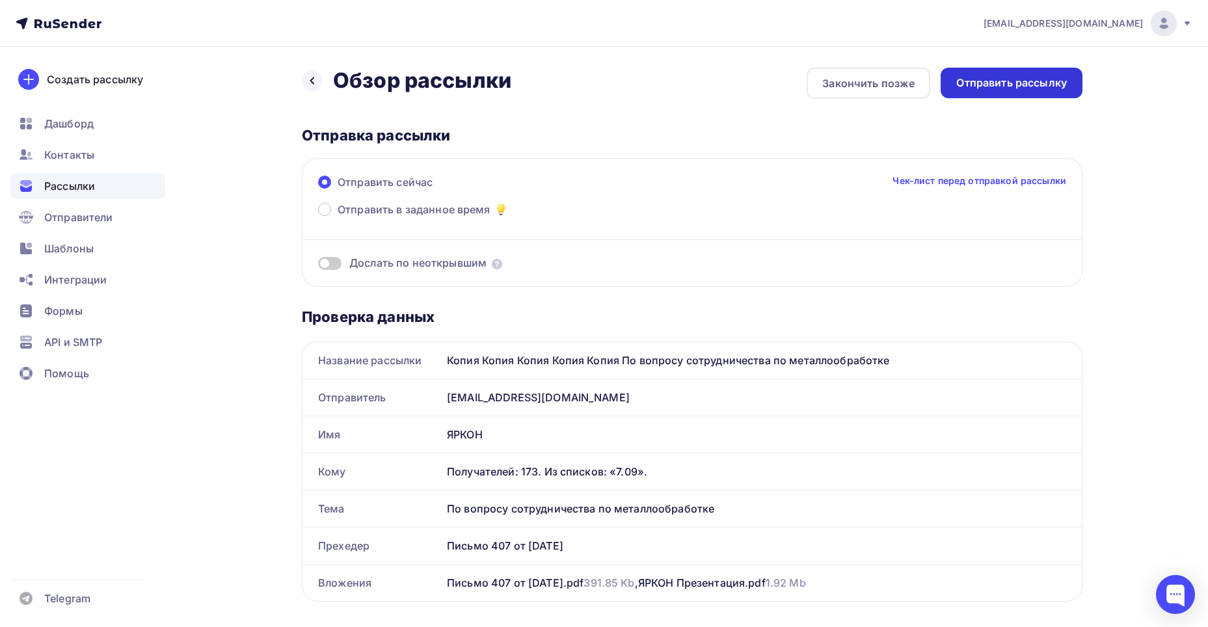
click at [1044, 91] on div "Отправить рассылку" at bounding box center [1012, 83] width 142 height 31
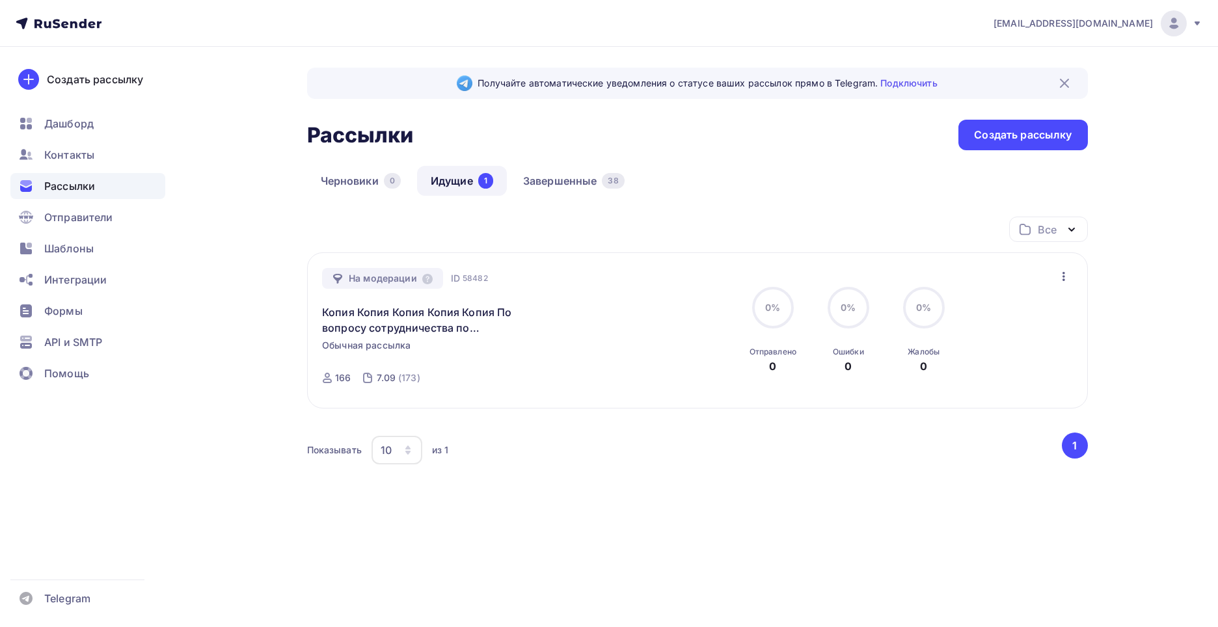
click at [770, 246] on div "Все Все папки Создать новую папку" at bounding box center [697, 235] width 781 height 36
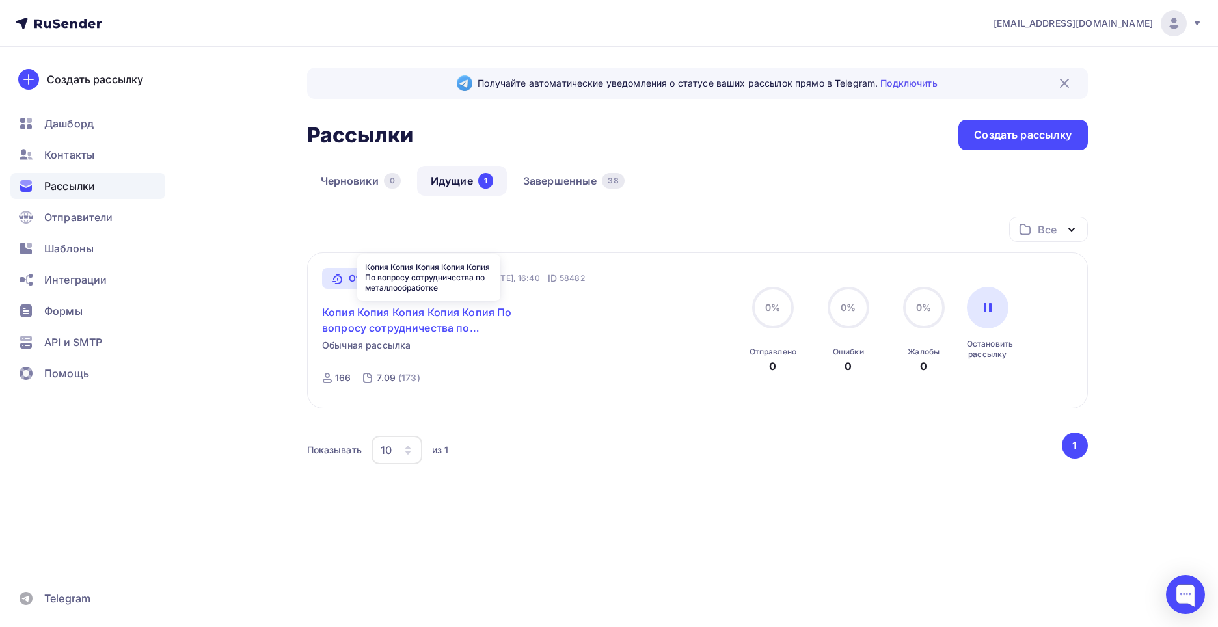
click at [394, 314] on link "Копия Копия Копия Копия Копия По вопросу сотрудничества по металлообработке" at bounding box center [433, 320] width 223 height 31
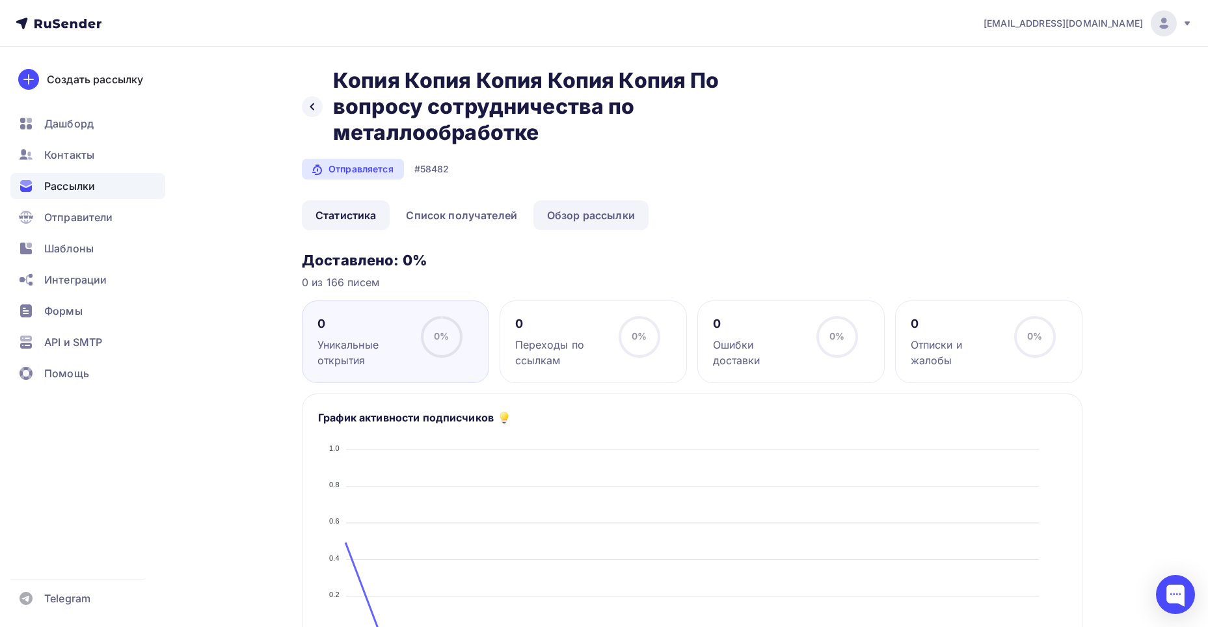
click at [567, 221] on link "Обзор рассылки" at bounding box center [591, 215] width 115 height 30
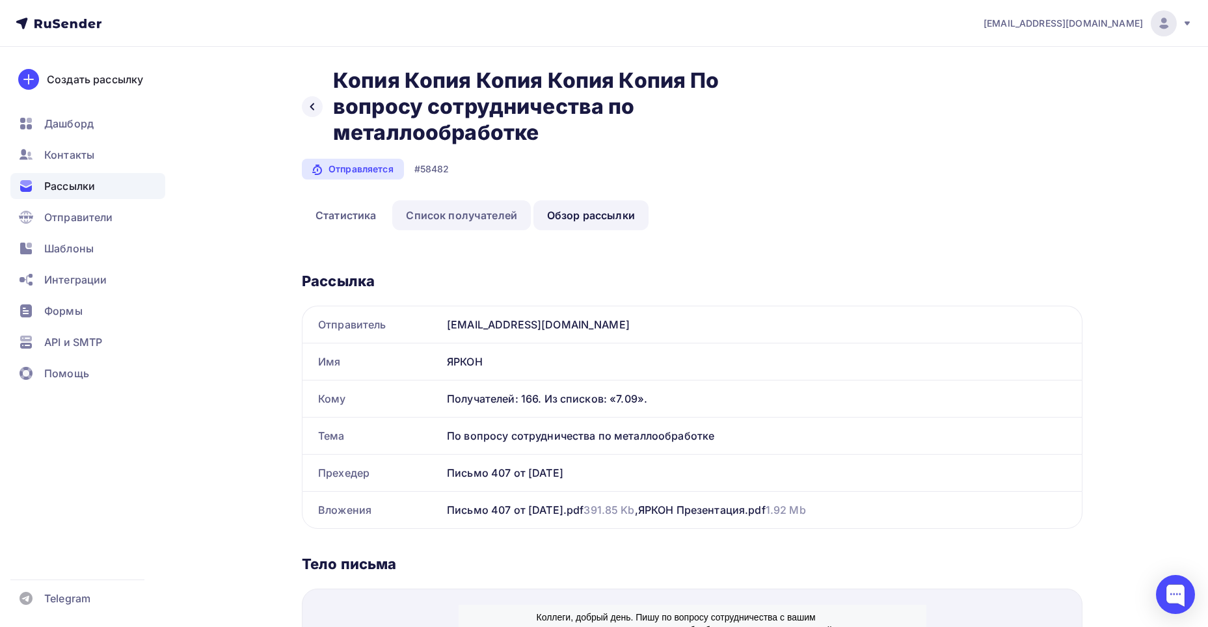
click at [444, 212] on link "Список получателей" at bounding box center [461, 215] width 139 height 30
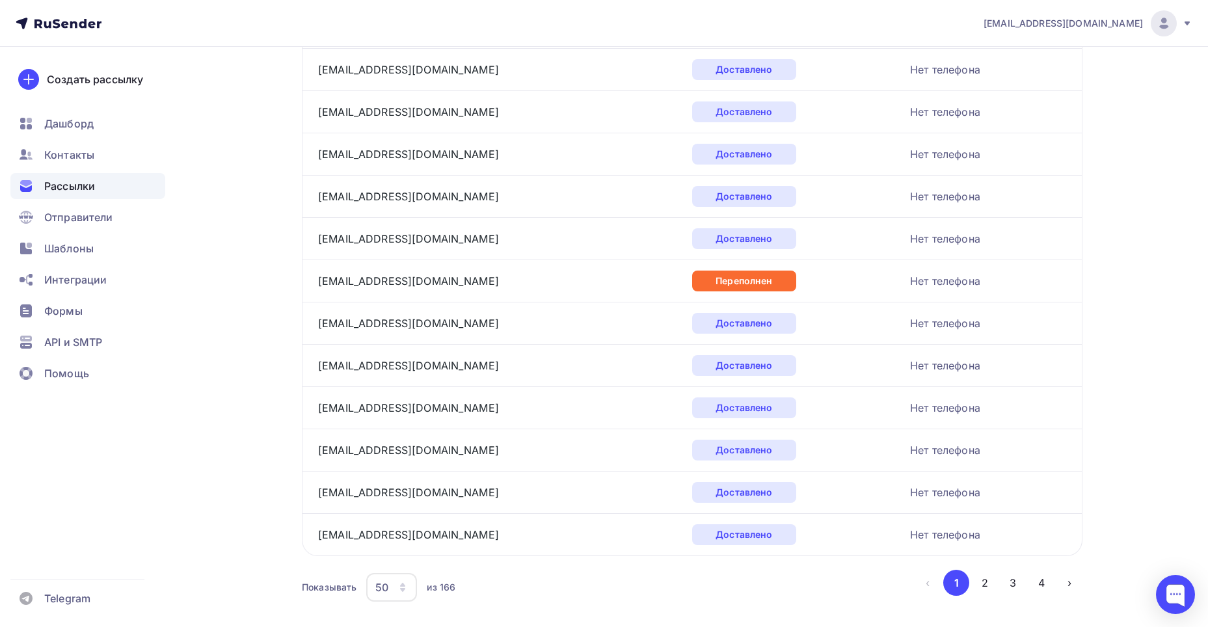
scroll to position [1917, 0]
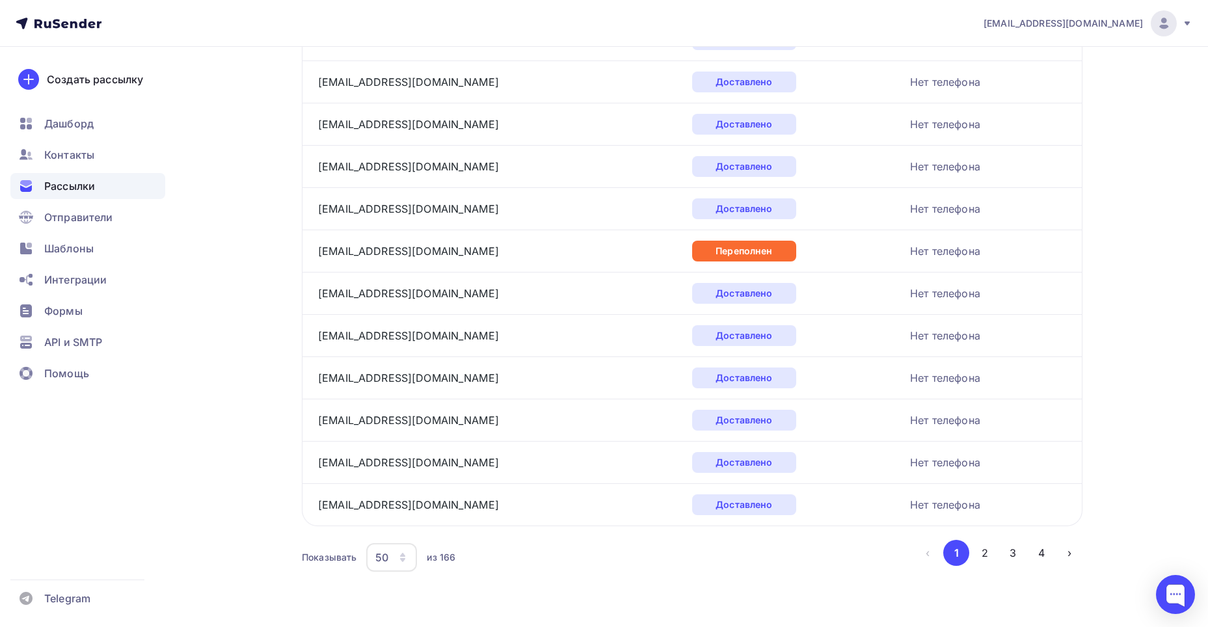
click at [381, 555] on div "50" at bounding box center [381, 558] width 13 height 16
click at [427, 512] on div "100" at bounding box center [443, 518] width 125 height 16
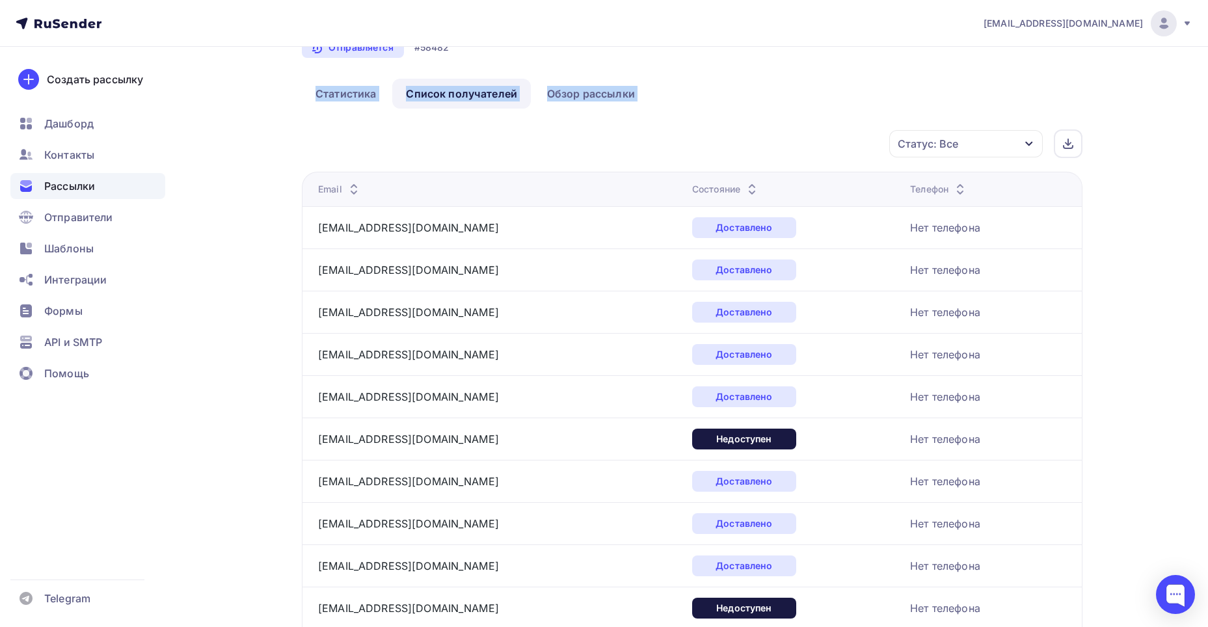
drag, startPoint x: 1205, startPoint y: 76, endPoint x: 1218, endPoint y: 118, distance: 44.1
click at [1208, 124] on html "[EMAIL_ADDRESS][DOMAIN_NAME] Аккаунт Тарифы Выйти Создать рассылку [GEOGRAPHIC_…" at bounding box center [604, 191] width 1208 height 627
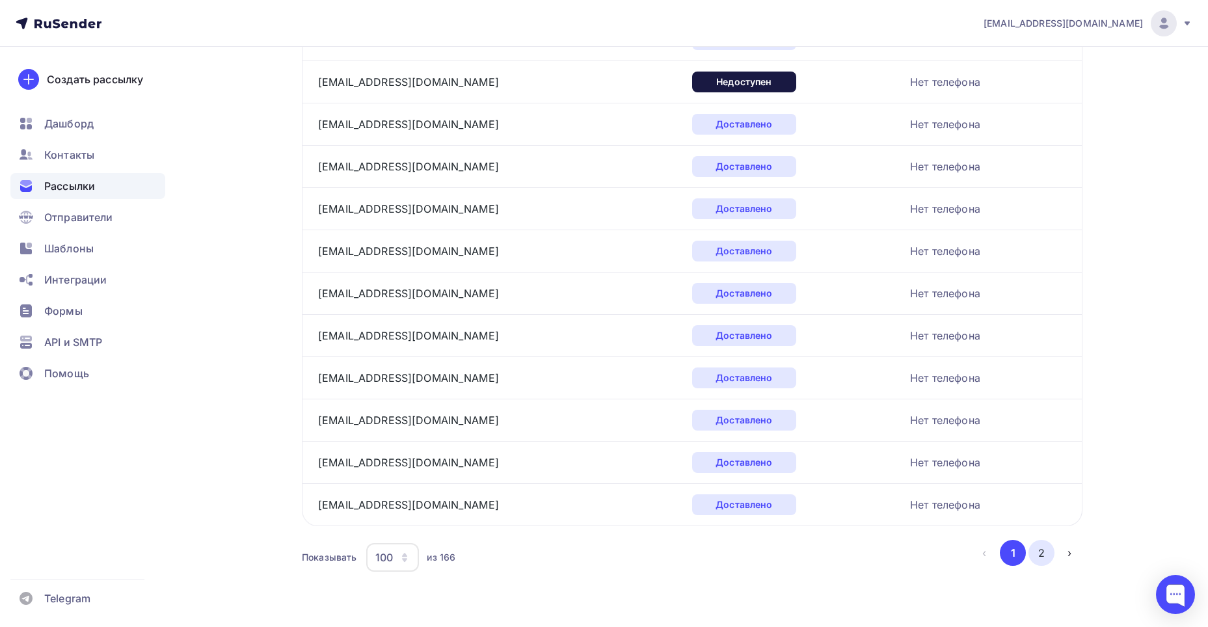
click at [1038, 558] on button "2" at bounding box center [1042, 553] width 26 height 26
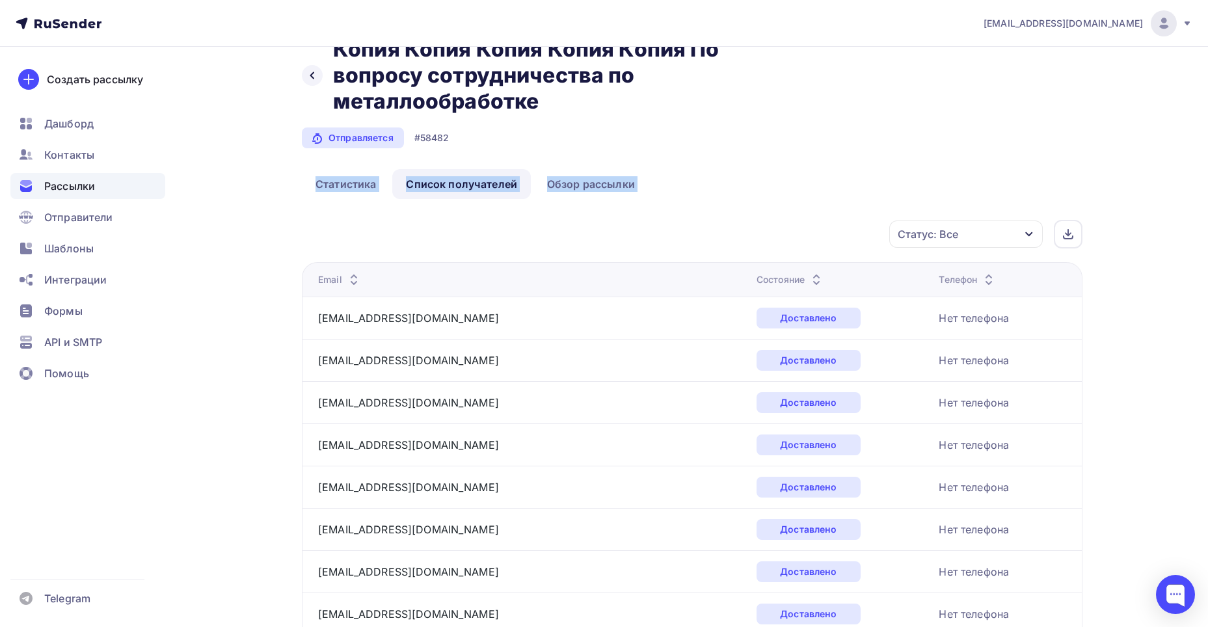
scroll to position [25, 0]
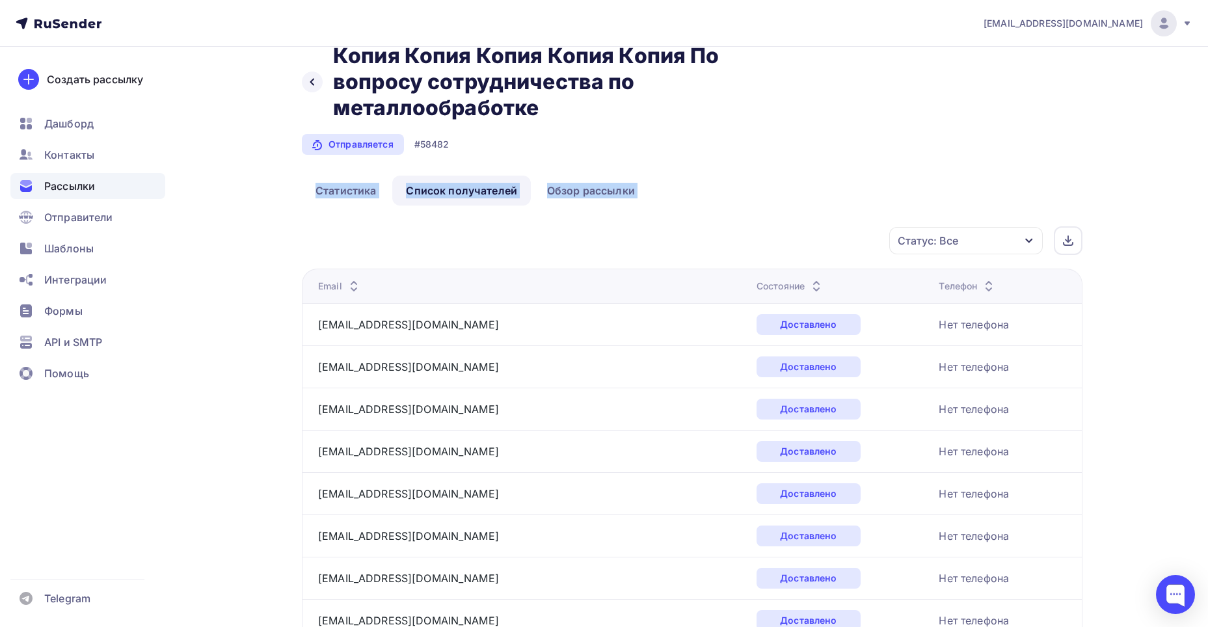
click at [963, 239] on div "Статус: Все" at bounding box center [967, 240] width 154 height 27
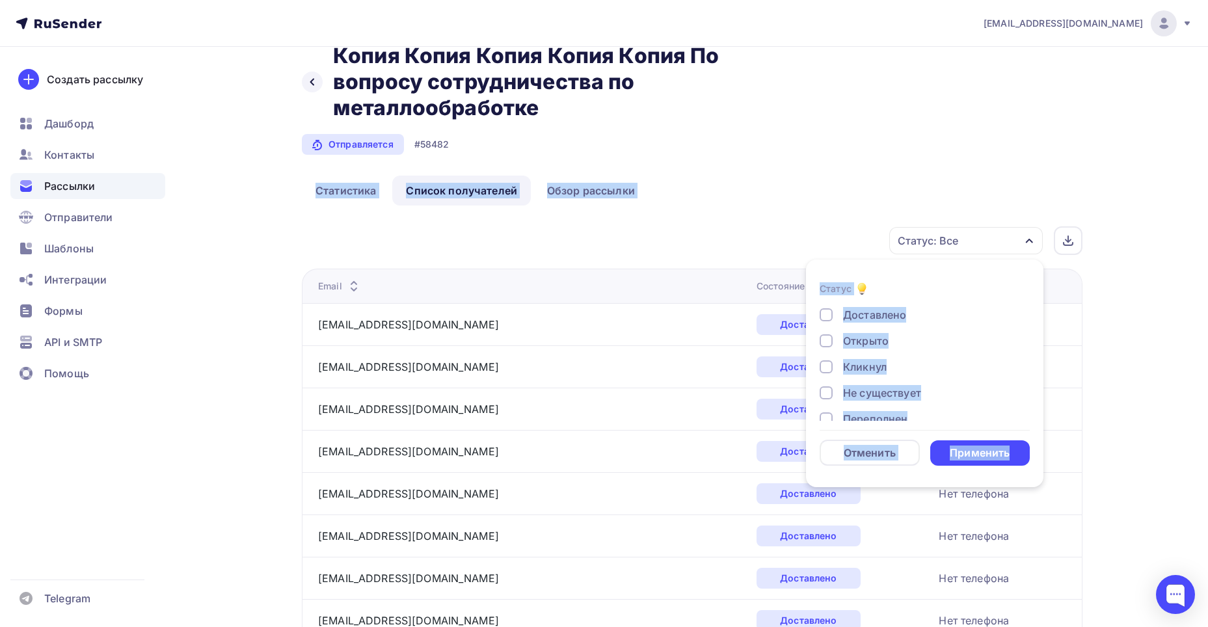
click at [878, 266] on ul "Статус Доставлено Открыто Кликнул Не существует Переполнен Недоступен Отписан Ж…" at bounding box center [925, 374] width 238 height 228
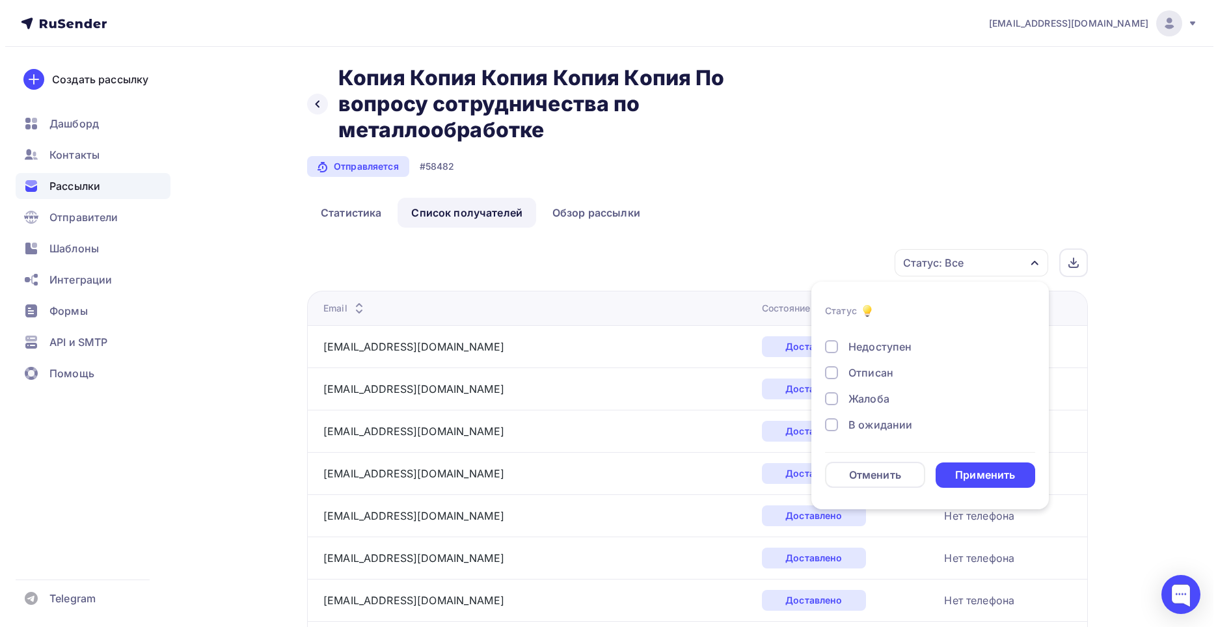
scroll to position [0, 0]
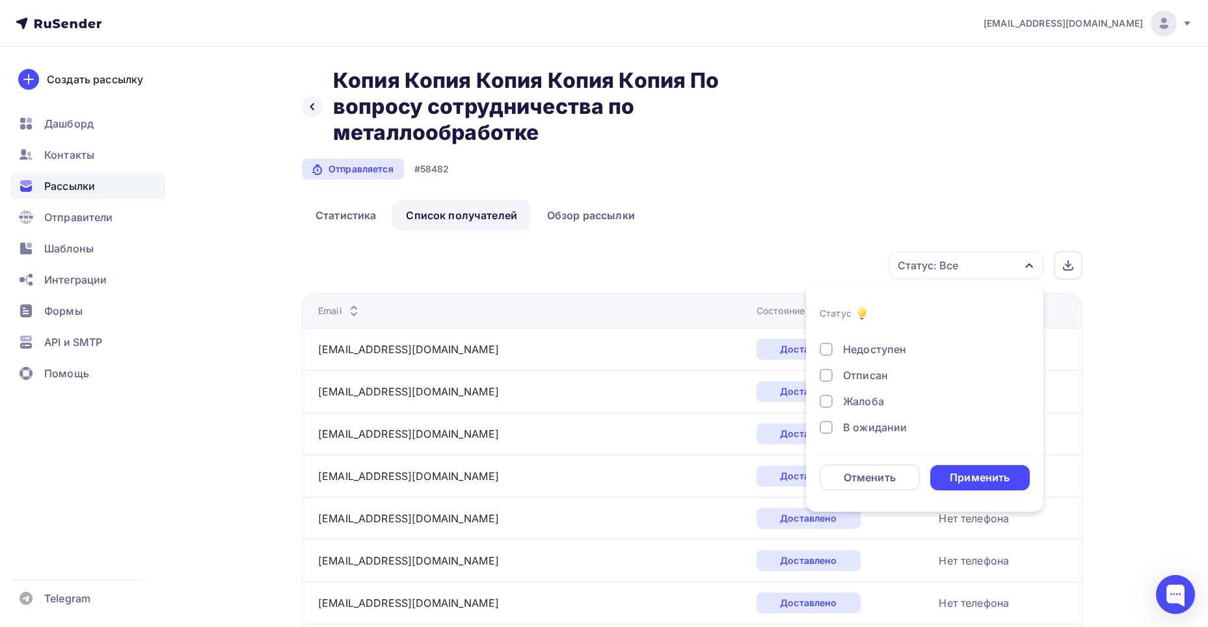
click at [873, 428] on div "В ожидании" at bounding box center [875, 428] width 64 height 16
click at [975, 465] on div "Отменить Применить" at bounding box center [925, 478] width 210 height 26
click at [983, 474] on div "Применить" at bounding box center [980, 477] width 60 height 15
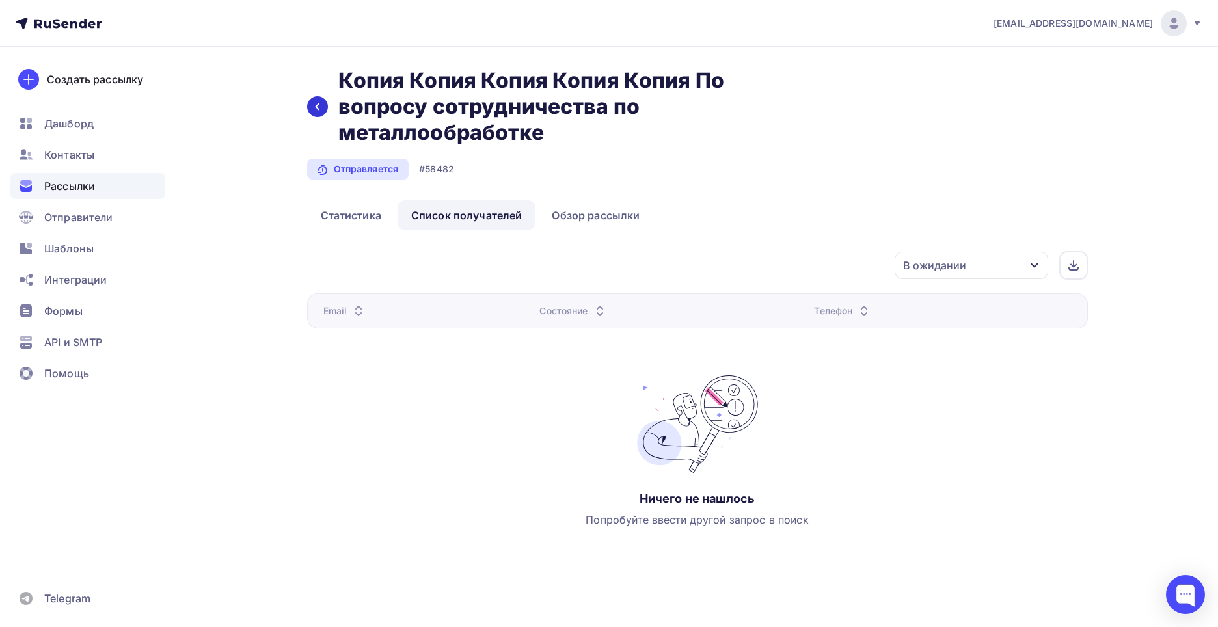
click at [324, 110] on div at bounding box center [317, 106] width 21 height 21
